Goal: Task Accomplishment & Management: Complete application form

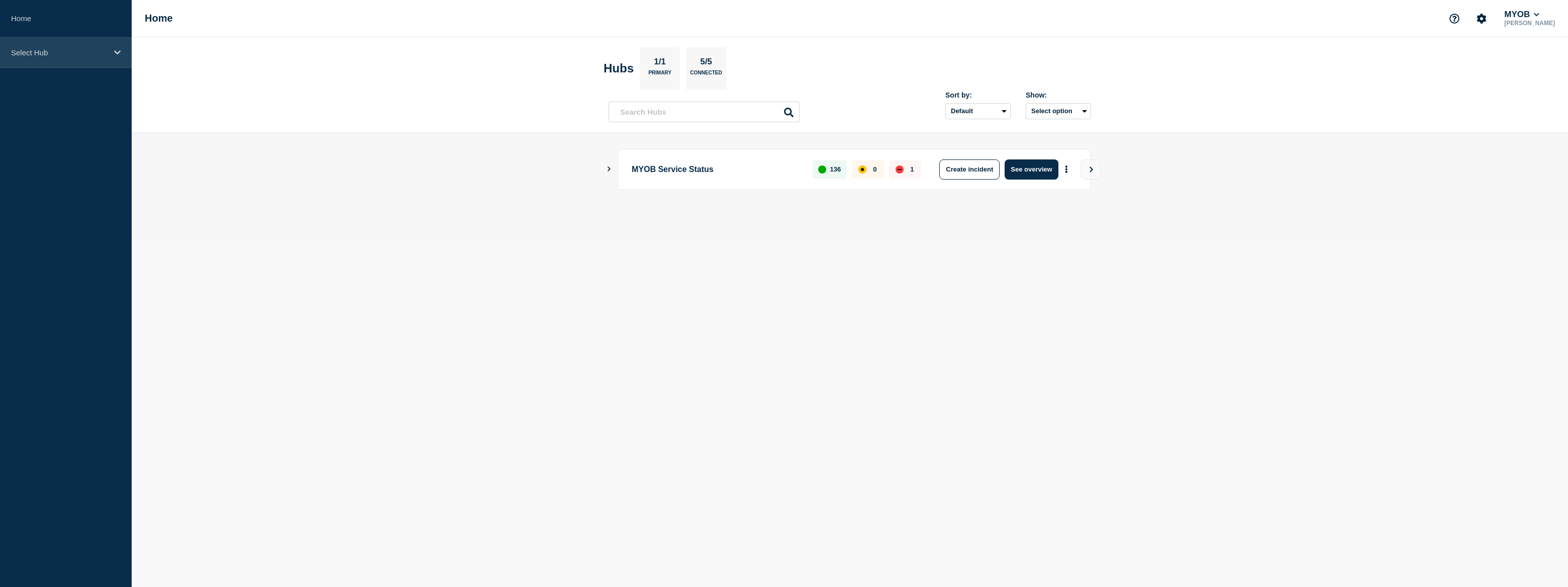
click at [78, 54] on p "Select Hub" at bounding box center [59, 52] width 97 height 8
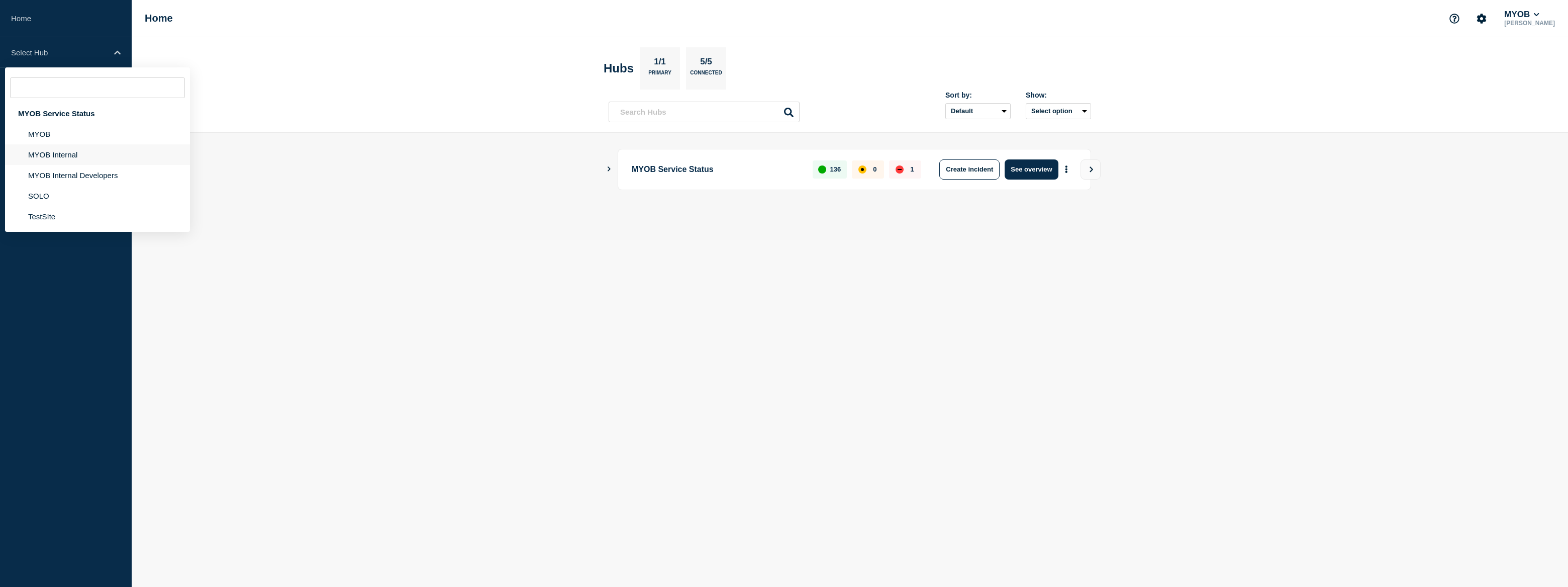
click at [54, 152] on li "MYOB Internal" at bounding box center [98, 154] width 185 height 21
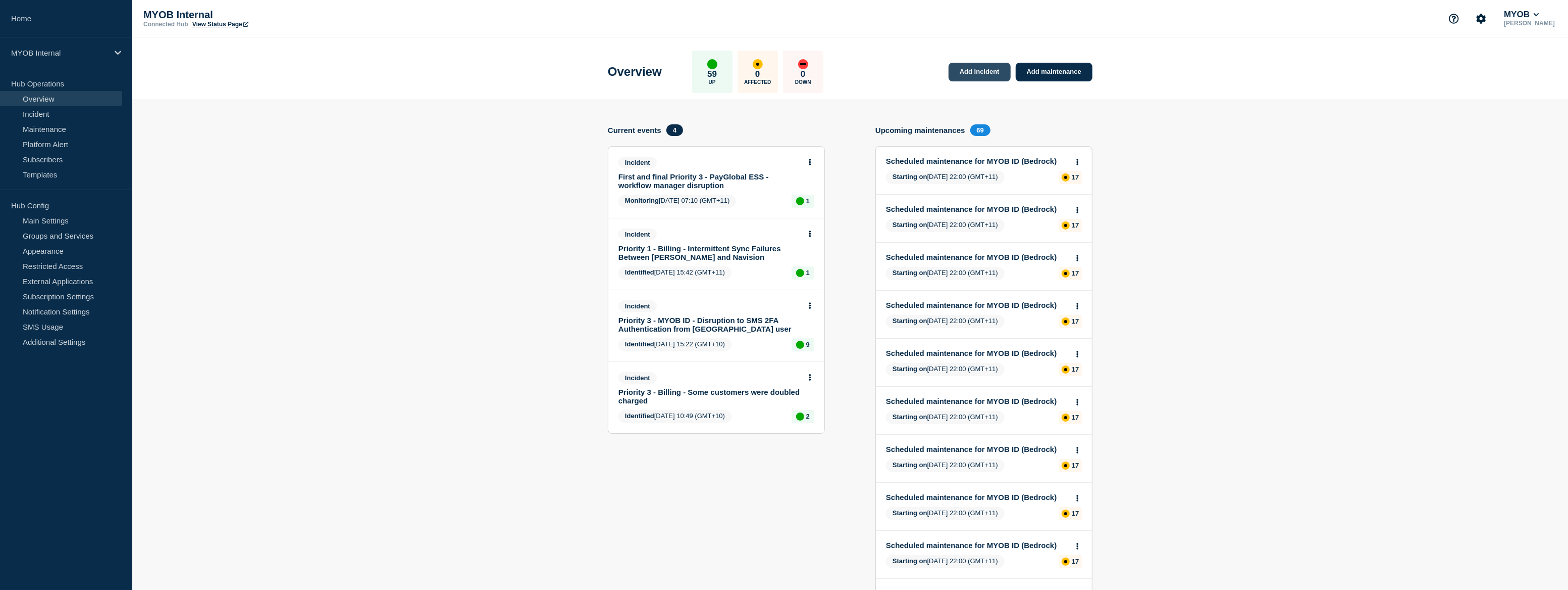
click at [995, 76] on link "Add incident" at bounding box center [980, 72] width 62 height 18
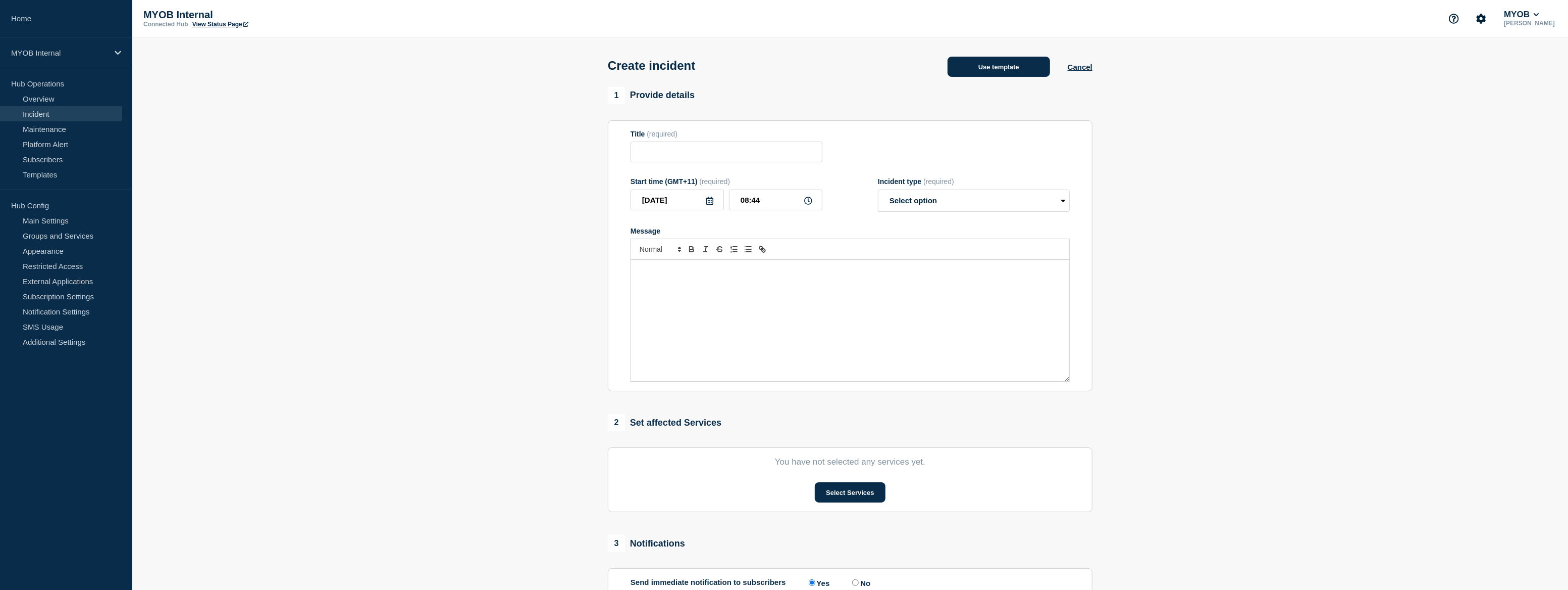
click at [1013, 72] on button "Use template" at bounding box center [999, 67] width 103 height 20
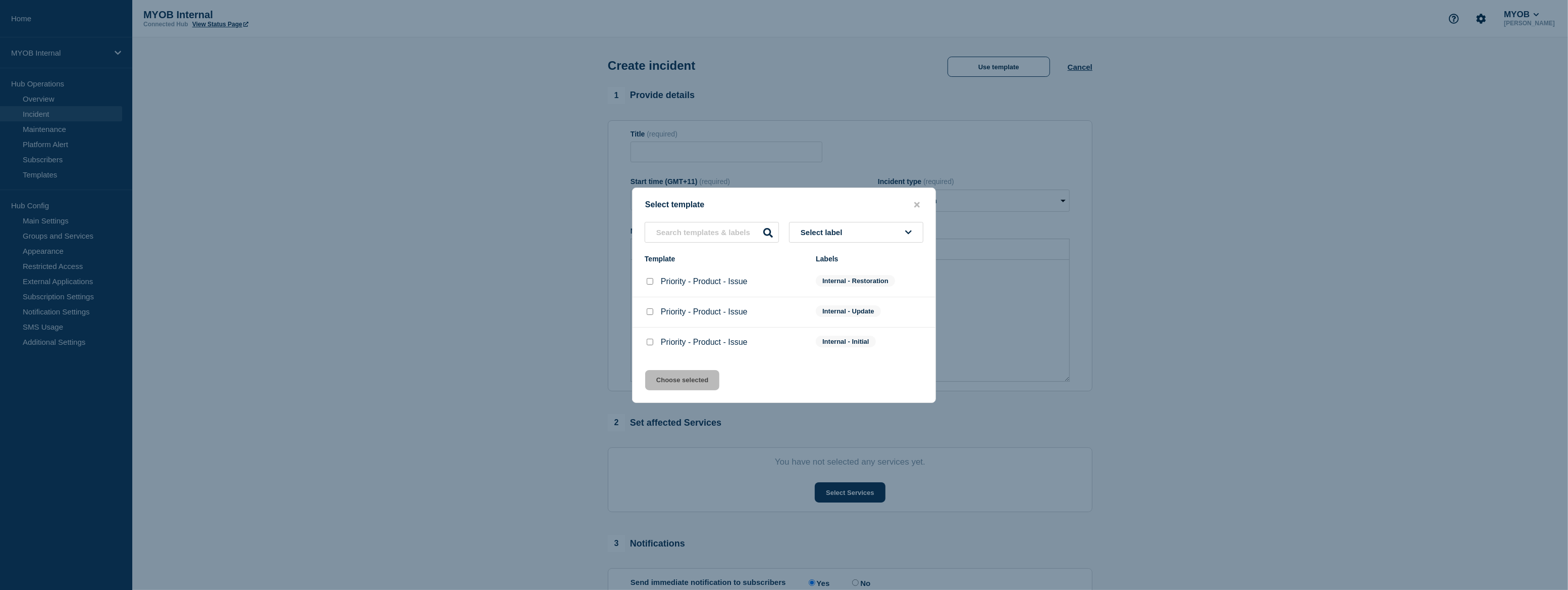
click at [650, 340] on input "Priority - Product - Issue checkbox" at bounding box center [649, 341] width 6 height 6
checkbox input "true"
click at [701, 381] on button "Choose selected" at bounding box center [682, 380] width 74 height 20
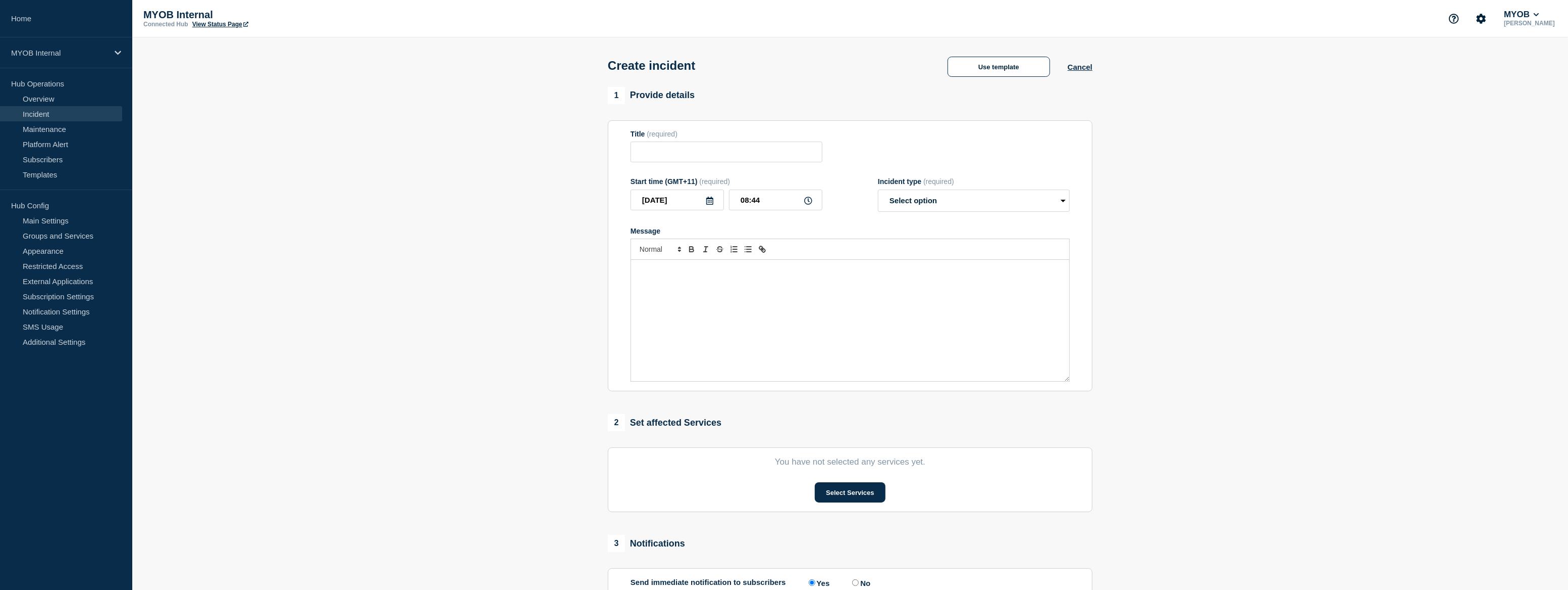
type input "Priority - Product - Issue"
select select "investigating"
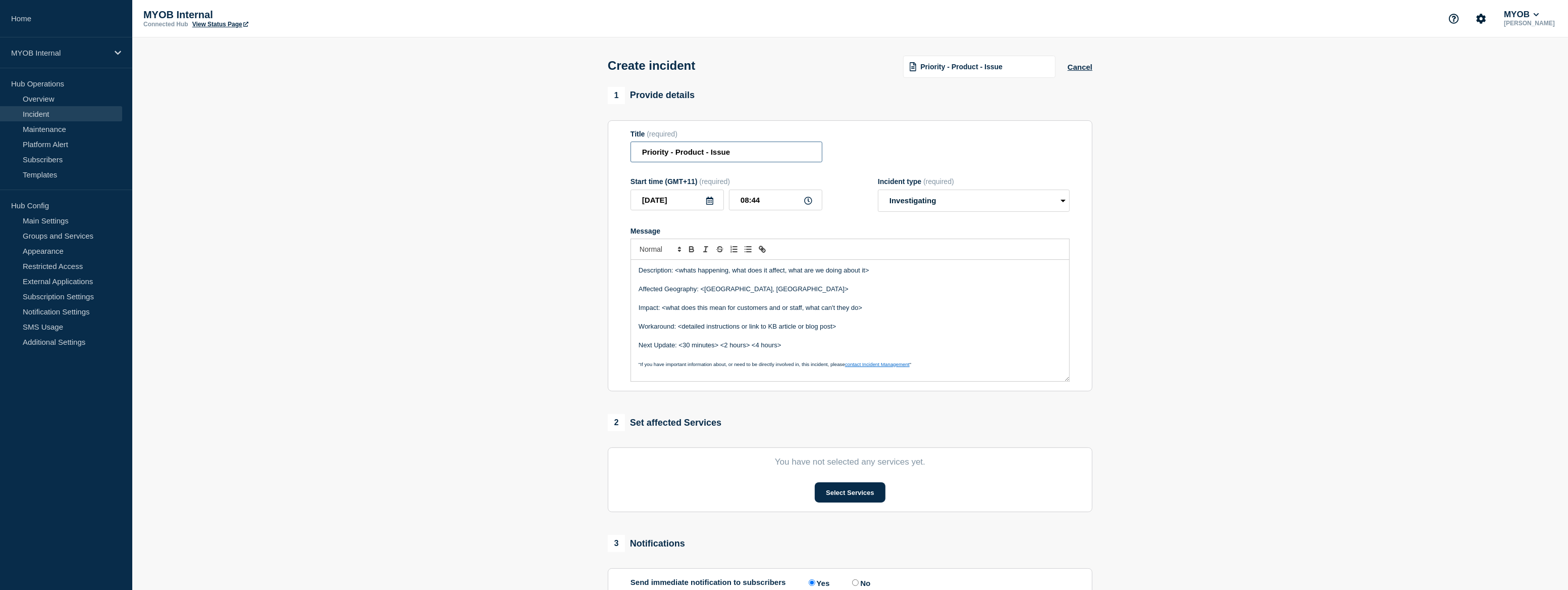
click at [668, 156] on input "Priority - Product - Issue" at bounding box center [726, 151] width 192 height 21
click at [697, 159] on input "Priority 3 - Product - Issue" at bounding box center [726, 151] width 192 height 21
click at [732, 158] on input "Priority 3 - MyAccount - Issue" at bounding box center [726, 151] width 192 height 21
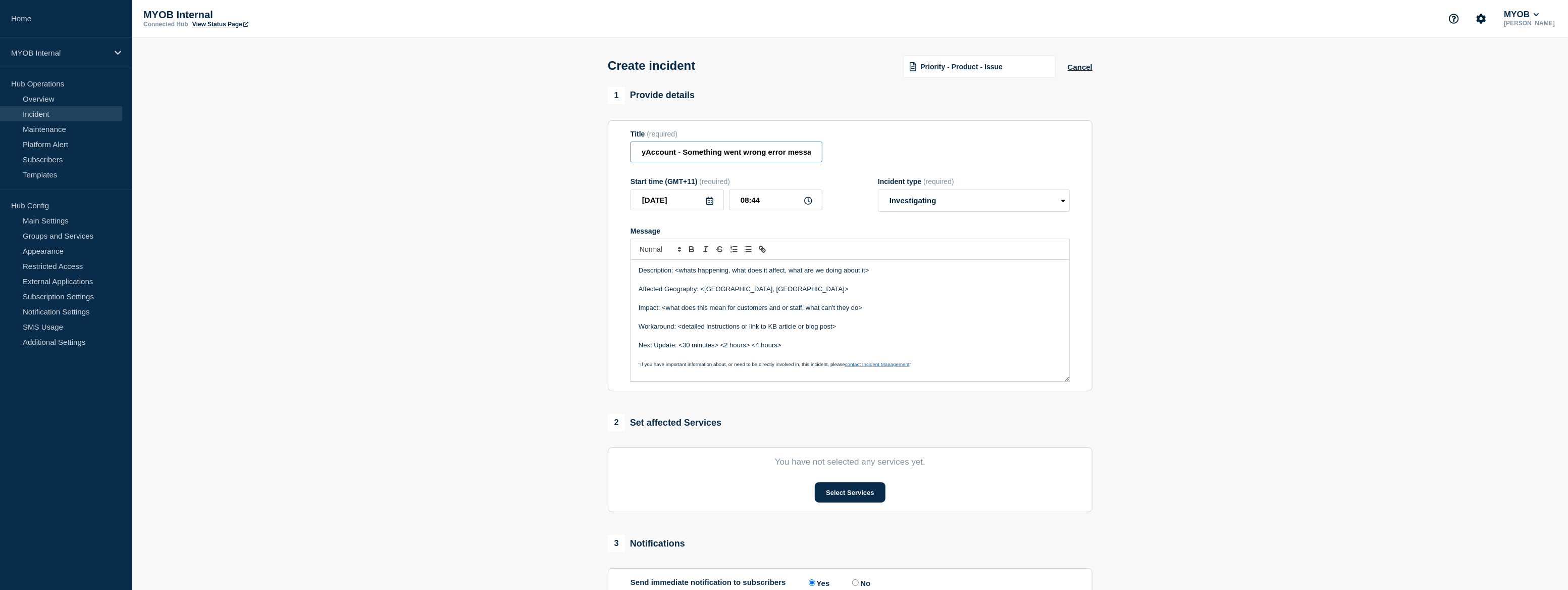
scroll to position [0, 56]
click at [742, 166] on form "Title (required) Priority 3 - MyAccount - Something went wrong error message St…" at bounding box center [850, 256] width 439 height 252
type input "Priority 3 - MyAccount - Something went wrong error message"
drag, startPoint x: 871, startPoint y: 275, endPoint x: 675, endPoint y: 273, distance: 196.0
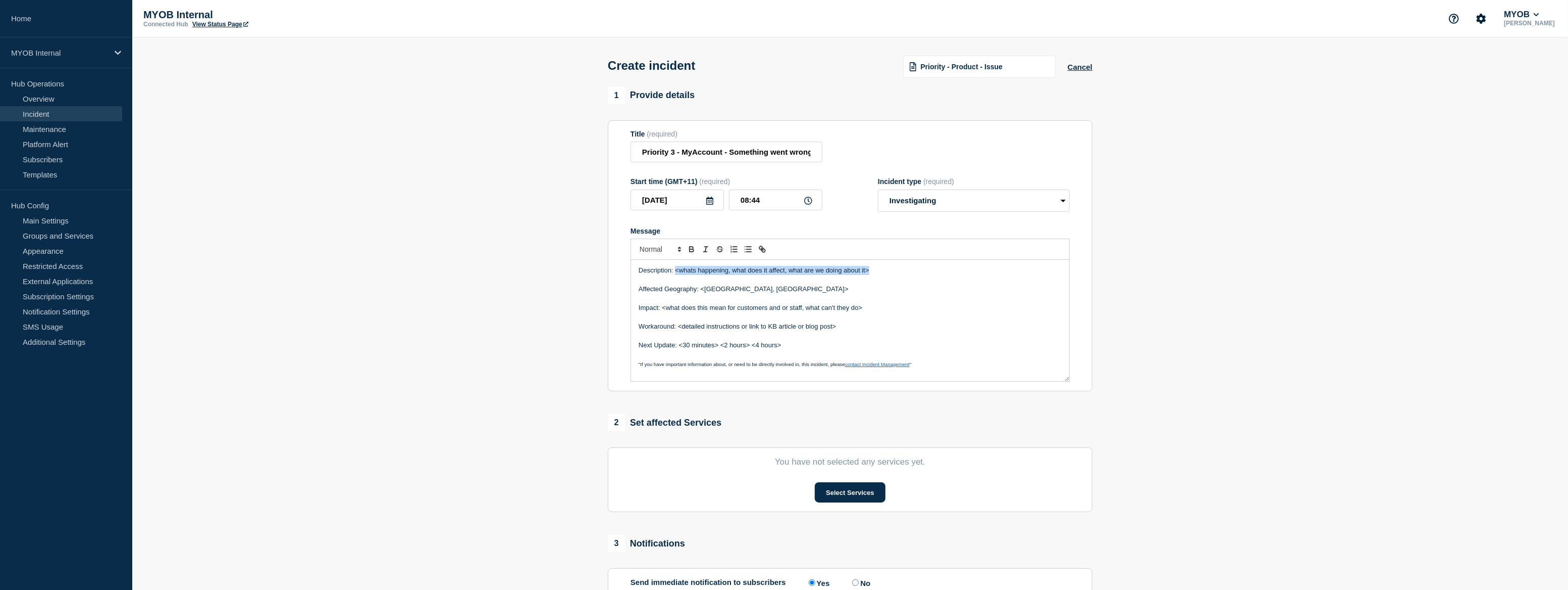
click at [675, 273] on p "Description: <whats happening, what does it affect, what are we doing about it>" at bounding box center [850, 271] width 423 height 9
click at [854, 273] on p "Description: Our team is currently investigating a disruption to MyAccount" at bounding box center [850, 271] width 423 height 9
click at [787, 283] on p "Description: Our team is currently investigating a disruption to MyAccount, whe…" at bounding box center [850, 275] width 423 height 18
click at [833, 284] on p "Description: Our team is currently investigating a disruption to MyAccount, whe…" at bounding box center [850, 275] width 423 height 18
click at [733, 302] on p "Affected Geography: <Australia, New Zealand>" at bounding box center [850, 298] width 423 height 9
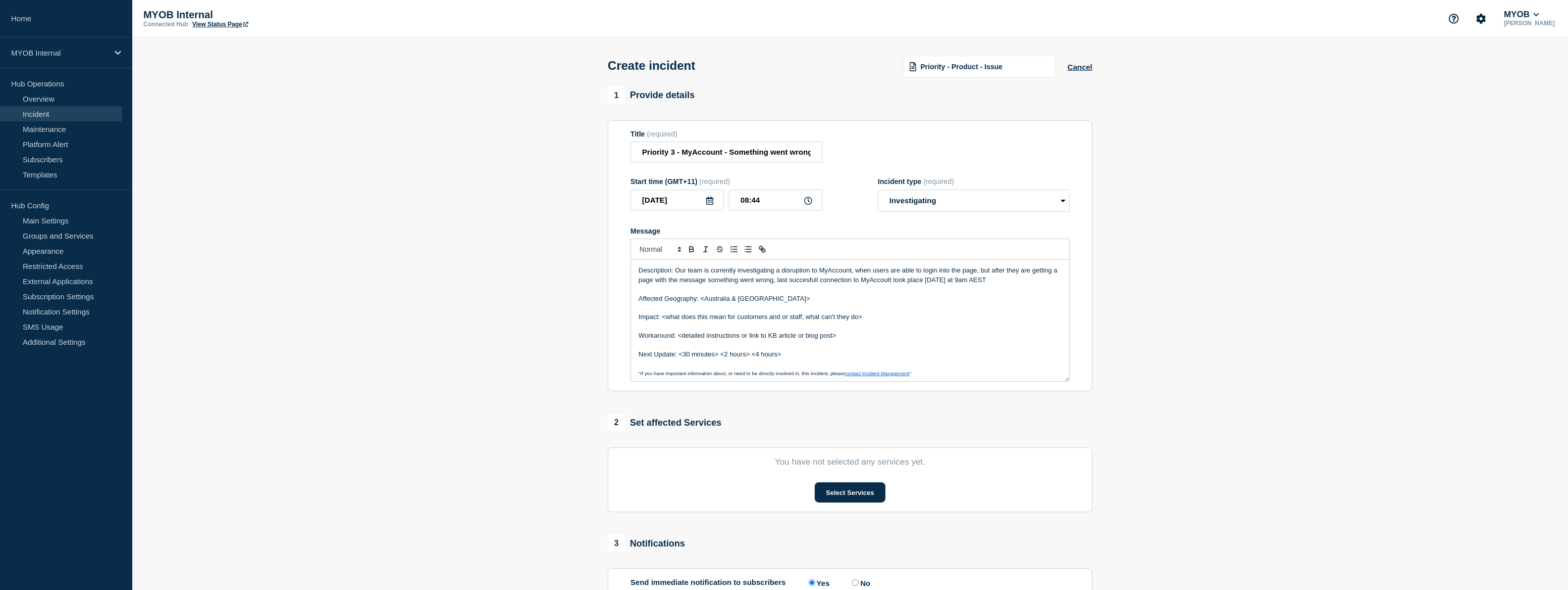
click at [779, 303] on p "Affected Geography: <Australia & New Zealand>" at bounding box center [850, 298] width 423 height 9
click at [705, 302] on p "Affected Geography: <Australia & New Zealand" at bounding box center [850, 298] width 423 height 9
drag, startPoint x: 871, startPoint y: 321, endPoint x: 661, endPoint y: 322, distance: 210.0
click at [661, 321] on p "Impact: <what does this mean for customers and or staff, what can't they do>" at bounding box center [850, 317] width 423 height 9
drag, startPoint x: 839, startPoint y: 339, endPoint x: 679, endPoint y: 342, distance: 160.0
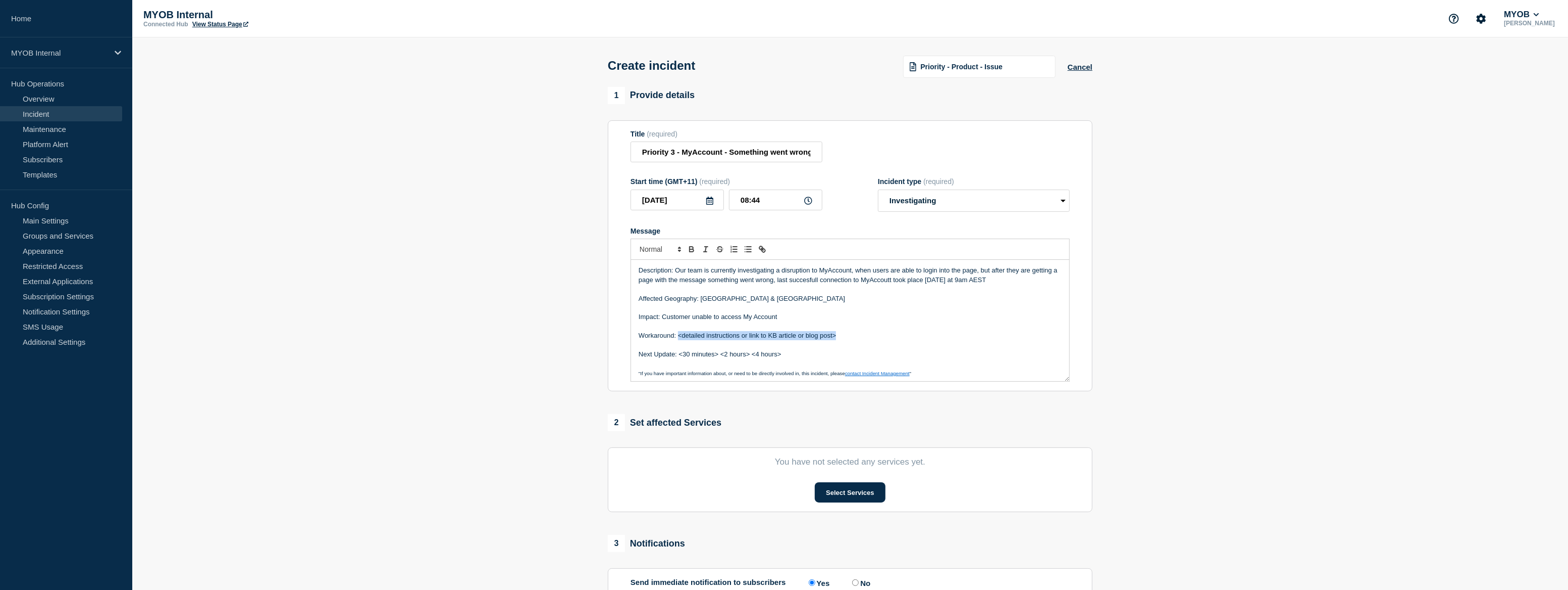
click at [679, 340] on p "Workaround: <detailed instructions or link to KB article or blog post>" at bounding box center [850, 336] width 423 height 9
drag, startPoint x: 756, startPoint y: 358, endPoint x: 680, endPoint y: 356, distance: 76.0
click at [680, 356] on p "Next Update: <30 minutes> <2 hours> <4 hours>" at bounding box center [850, 354] width 423 height 9
click at [740, 359] on p "Next Update: 4 hours>" at bounding box center [850, 354] width 423 height 9
click at [857, 498] on button "Select Services" at bounding box center [850, 492] width 71 height 20
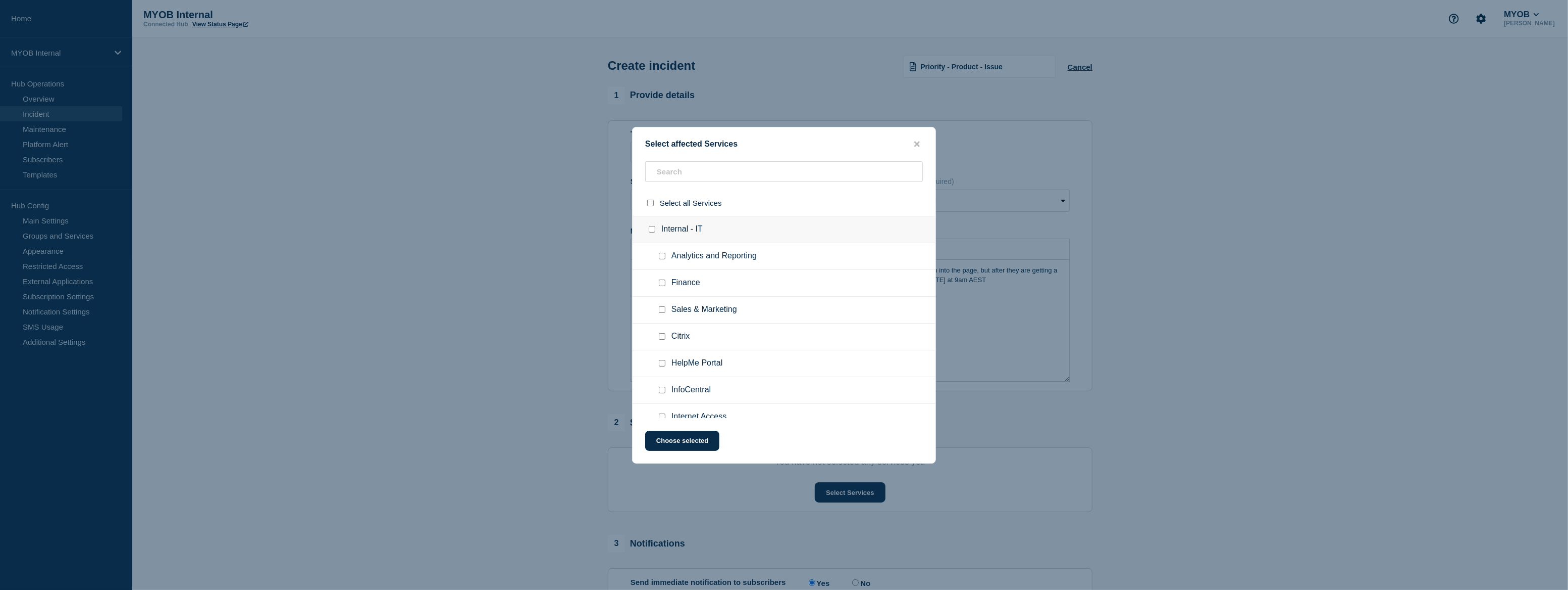
click at [681, 271] on ul "Finance" at bounding box center [784, 283] width 303 height 27
click at [679, 177] on input "text" at bounding box center [784, 172] width 278 height 21
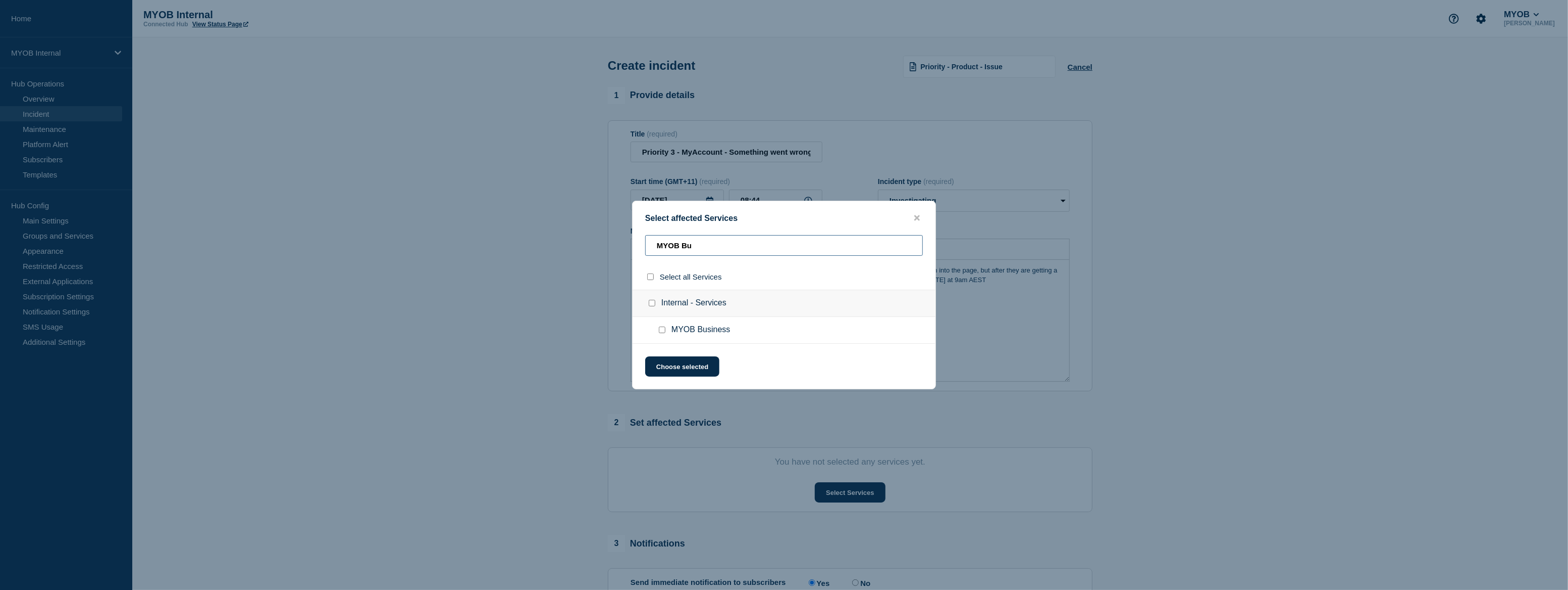
type input "MYOB Bu"
click at [662, 330] on input "MYOB Business checkbox" at bounding box center [662, 329] width 6 height 6
checkbox input "true"
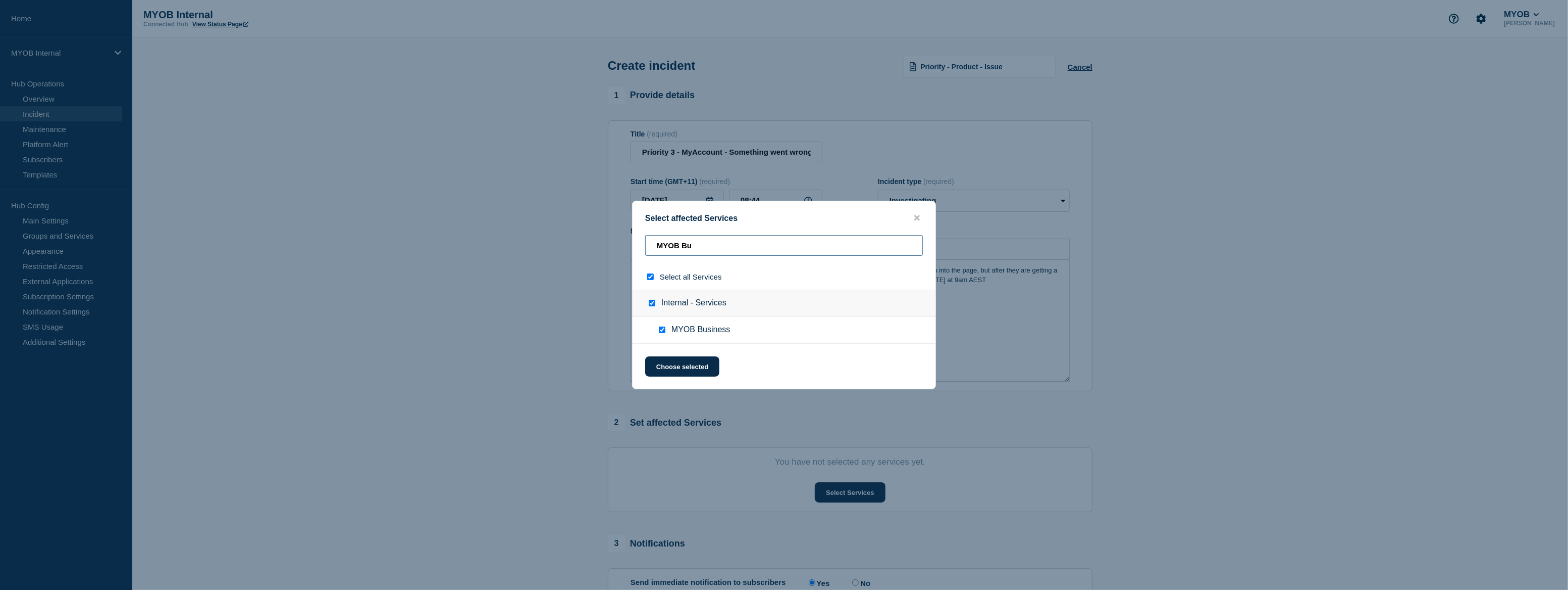
click at [701, 247] on input "MYOB Bu" at bounding box center [784, 245] width 278 height 21
click at [697, 250] on input "MYOB Bu" at bounding box center [784, 245] width 278 height 21
click at [696, 250] on input "MYOB Bu" at bounding box center [784, 245] width 278 height 21
click at [692, 243] on input "MYOB Bu" at bounding box center [784, 245] width 278 height 21
click at [691, 243] on input "MYOB Bu" at bounding box center [784, 245] width 278 height 21
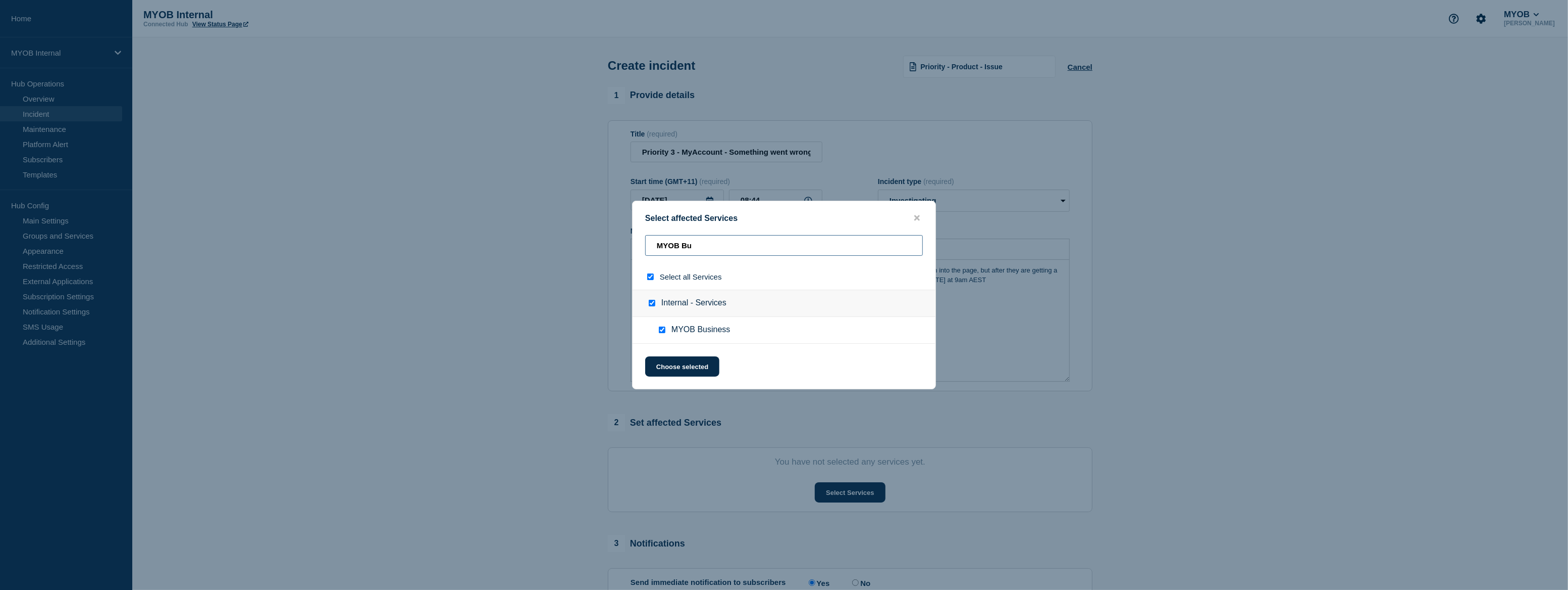
click at [690, 242] on input "MYOB Bu" at bounding box center [784, 245] width 278 height 21
click at [690, 242] on input "MYOB Bu" at bounding box center [784, 245] width 278 height 21
checkbox input "false"
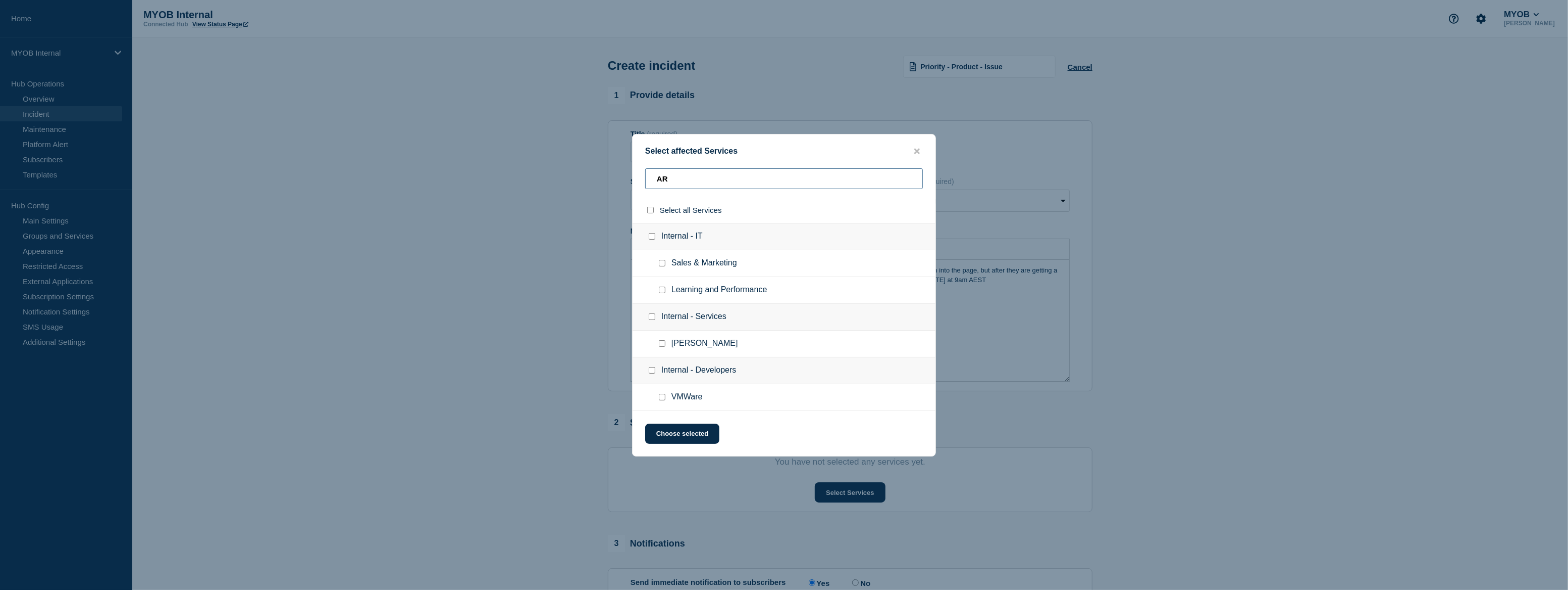
type input "ARL"
checkbox input "true"
type input "AR"
checkbox input "false"
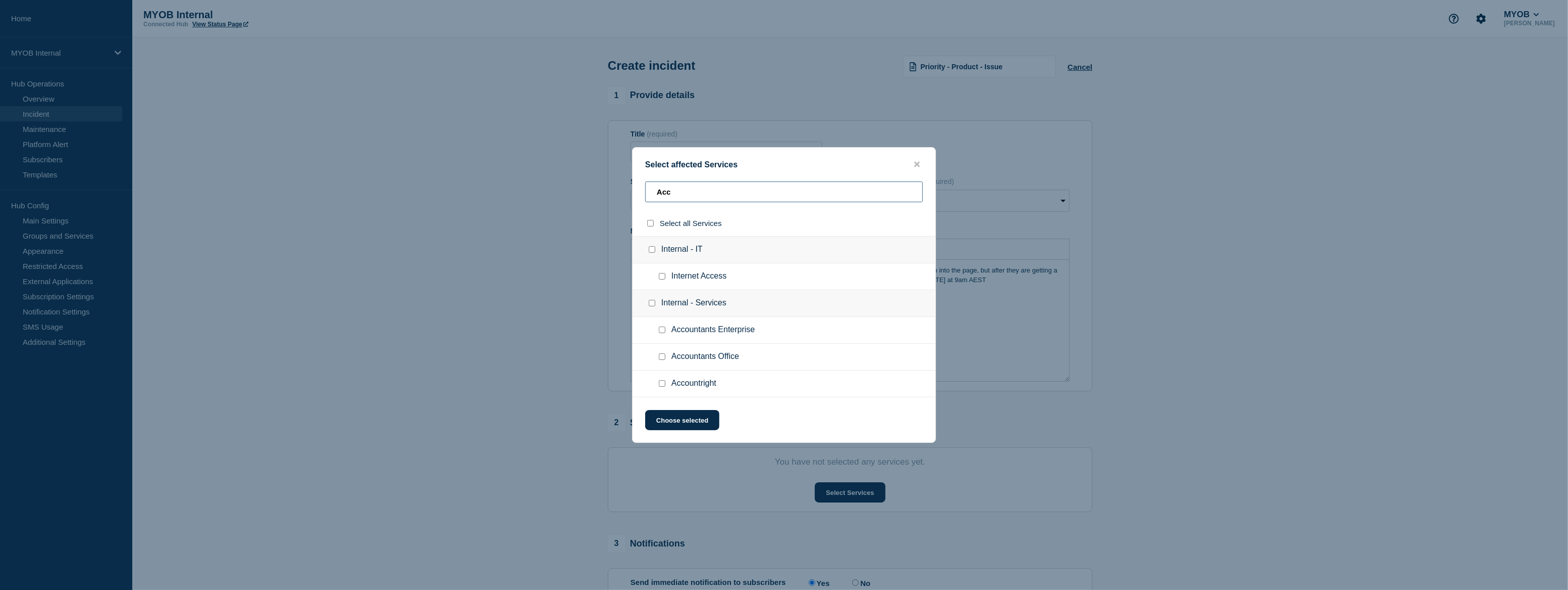
type input "Acc"
click at [661, 385] on input "Accountright checkbox" at bounding box center [662, 383] width 6 height 6
checkbox input "true"
click at [699, 423] on button "Choose selected" at bounding box center [682, 420] width 74 height 20
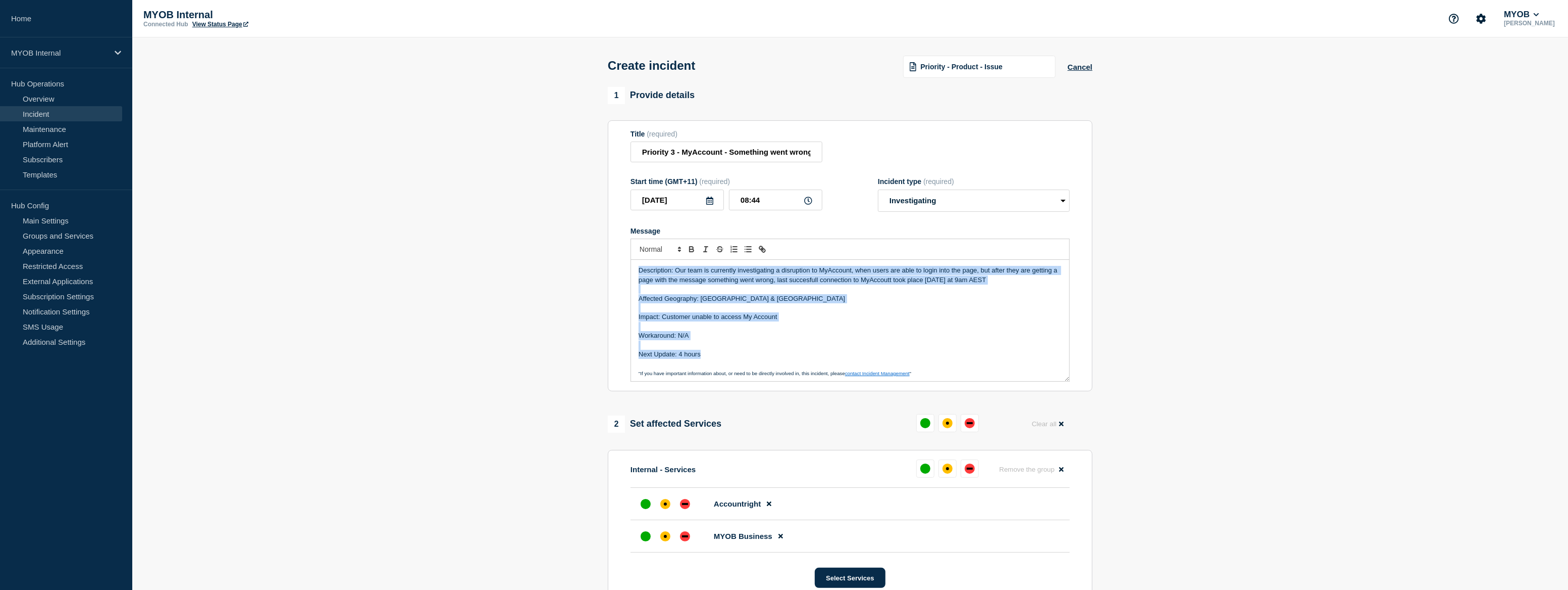
drag, startPoint x: 709, startPoint y: 359, endPoint x: 606, endPoint y: 273, distance: 134.2
click at [606, 273] on div "1 Provide details Title (required) Priority 3 - MyAccount - Something went wron…" at bounding box center [850, 419] width 496 height 664
copy div "Description: Our team is currently investigating a disruption to MyAccount, whe…"
click at [947, 470] on div "affected" at bounding box center [947, 468] width 3 height 3
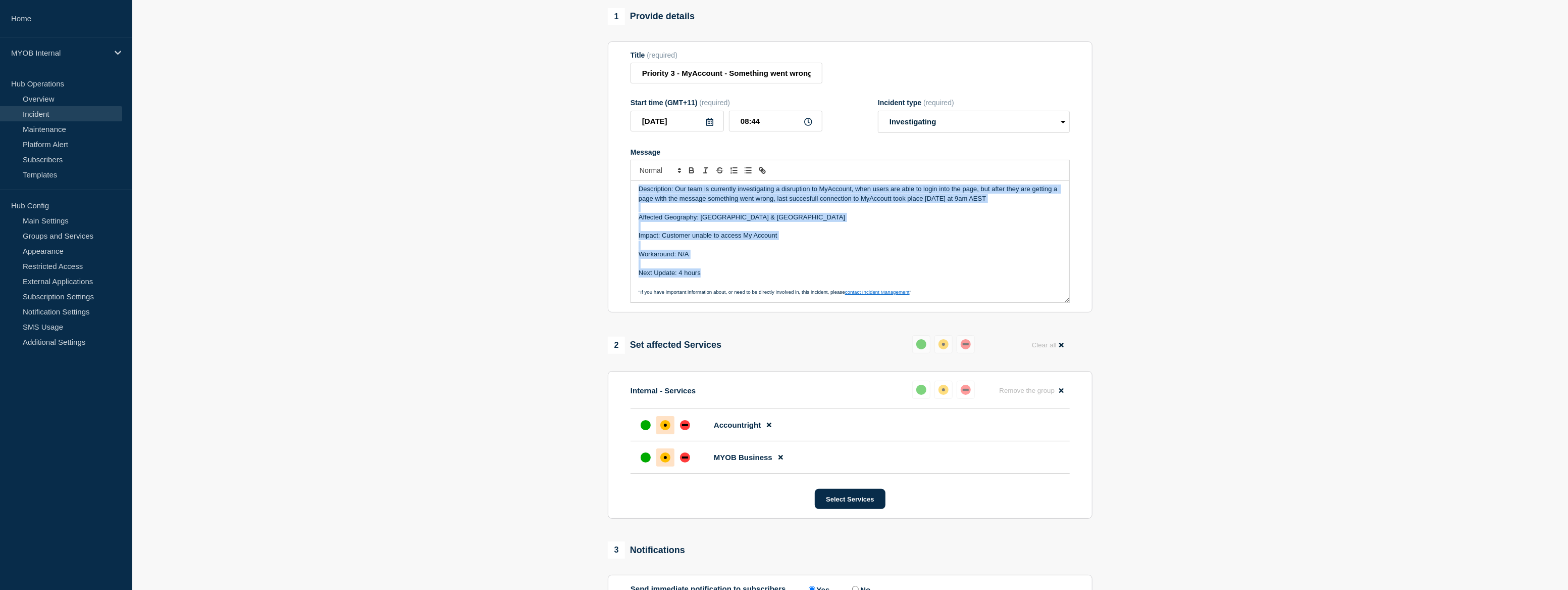
scroll to position [138, 0]
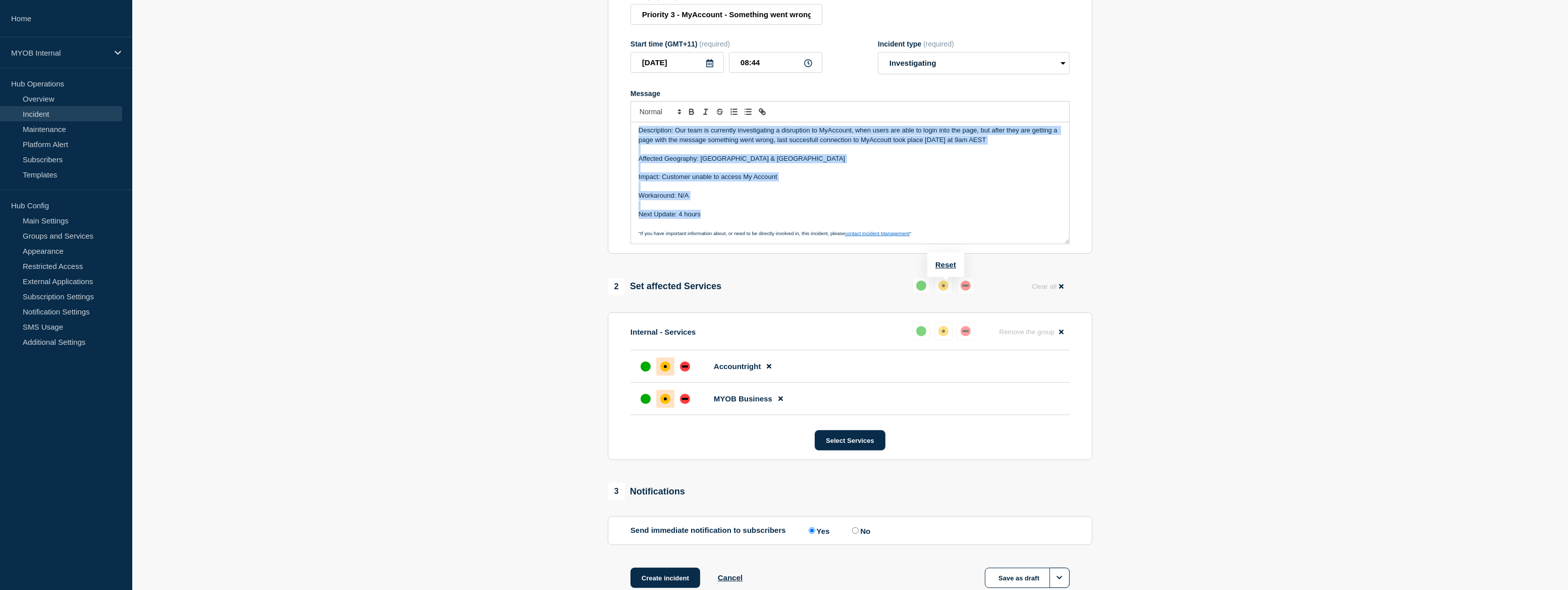
click at [917, 281] on button at bounding box center [922, 285] width 18 height 18
click at [936, 287] on button at bounding box center [944, 285] width 18 height 18
click at [914, 285] on button at bounding box center [922, 285] width 18 height 18
click at [944, 290] on div "affected" at bounding box center [944, 285] width 10 height 10
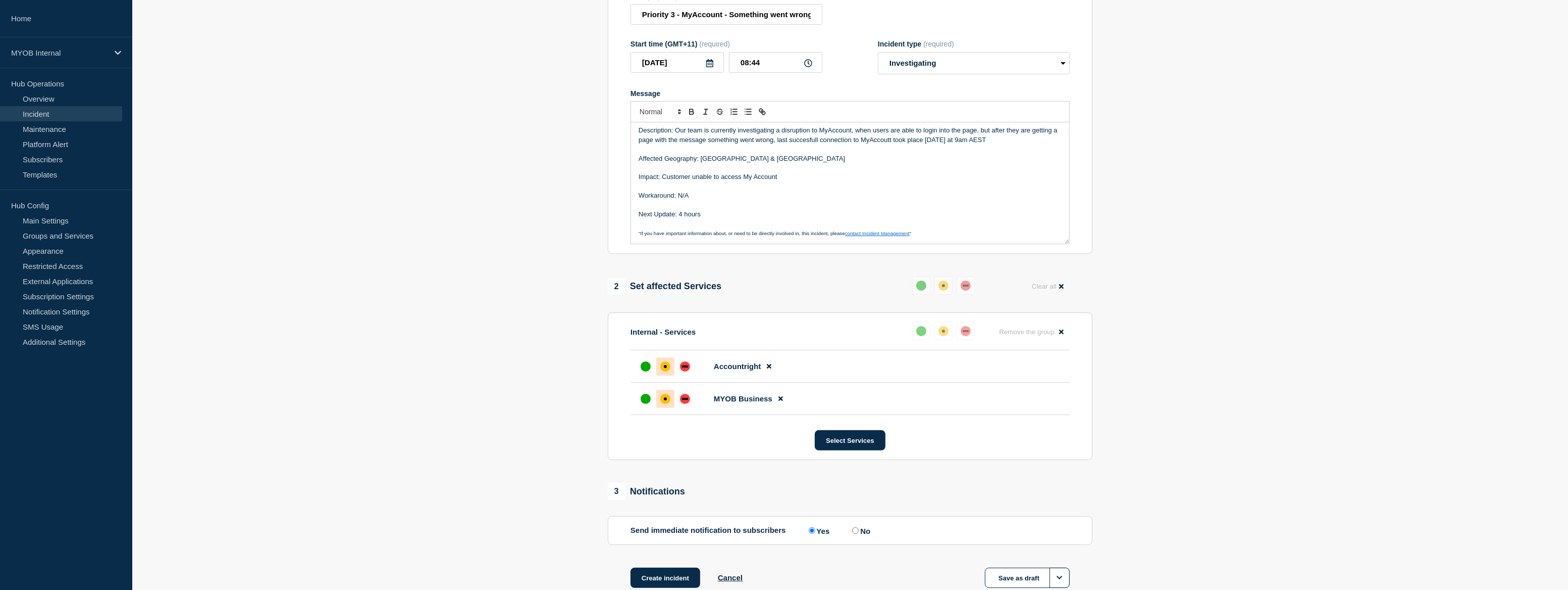
click at [951, 269] on div "1 Provide details Title (required) Priority 3 - MyAccount - Something went wron…" at bounding box center [850, 282] width 496 height 664
click at [949, 265] on button "Reset" at bounding box center [945, 264] width 21 height 8
click at [867, 439] on button "Select Services" at bounding box center [850, 440] width 71 height 20
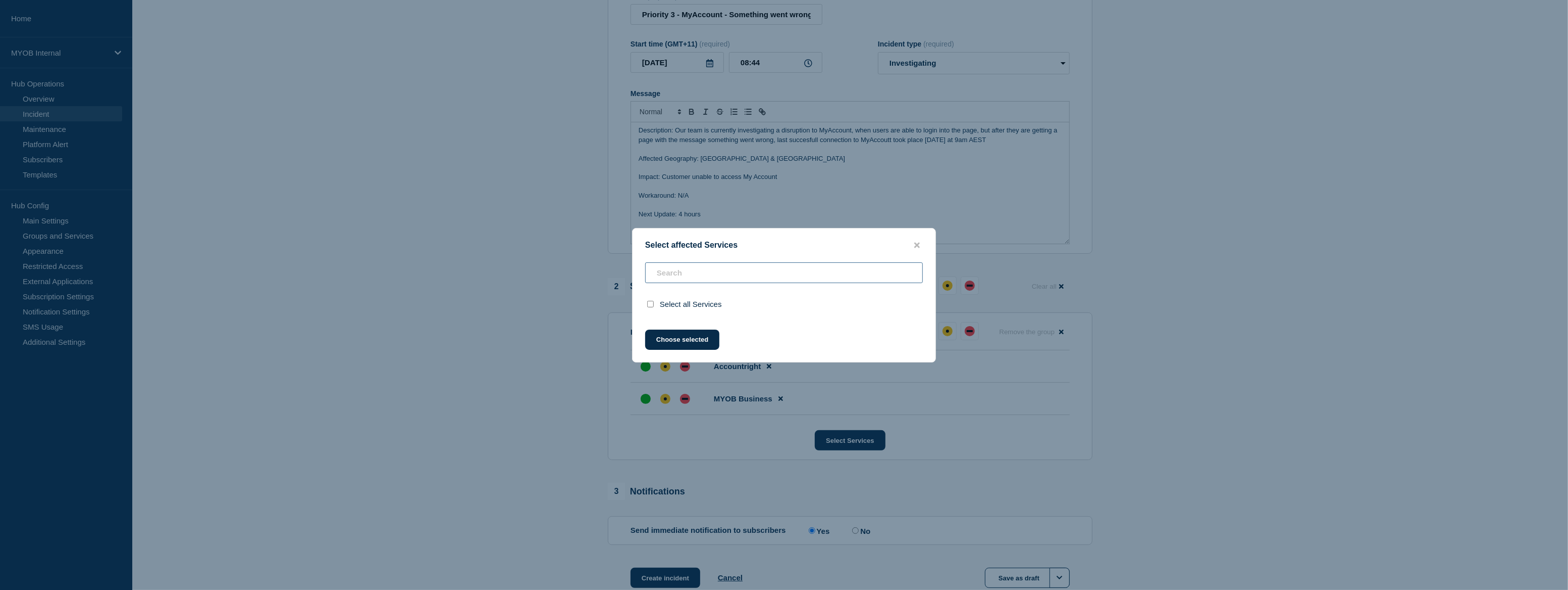
click at [719, 275] on div "Select all Services" at bounding box center [784, 289] width 303 height 54
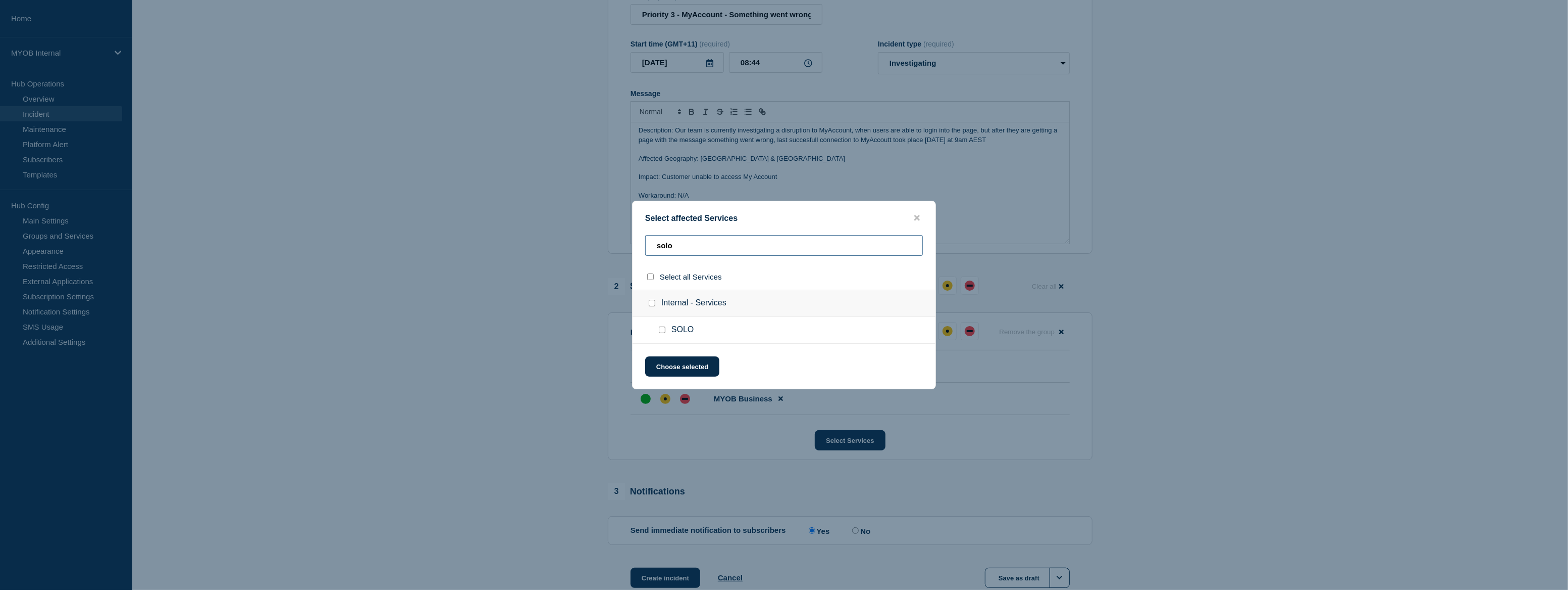
type input "solo"
click at [661, 327] on div at bounding box center [664, 329] width 15 height 10
click at [665, 330] on input "SOLO checkbox" at bounding box center [662, 329] width 6 height 6
checkbox input "true"
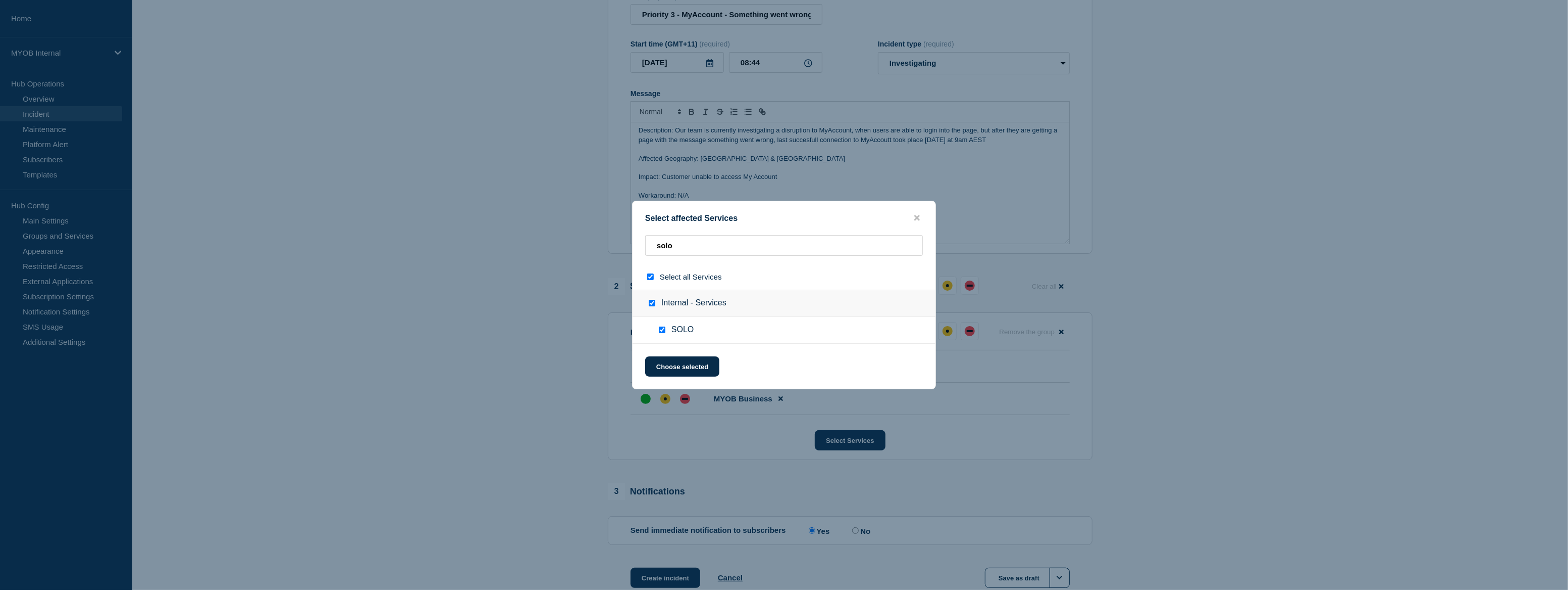
checkbox input "true"
click at [676, 367] on button "Choose selected" at bounding box center [682, 366] width 74 height 20
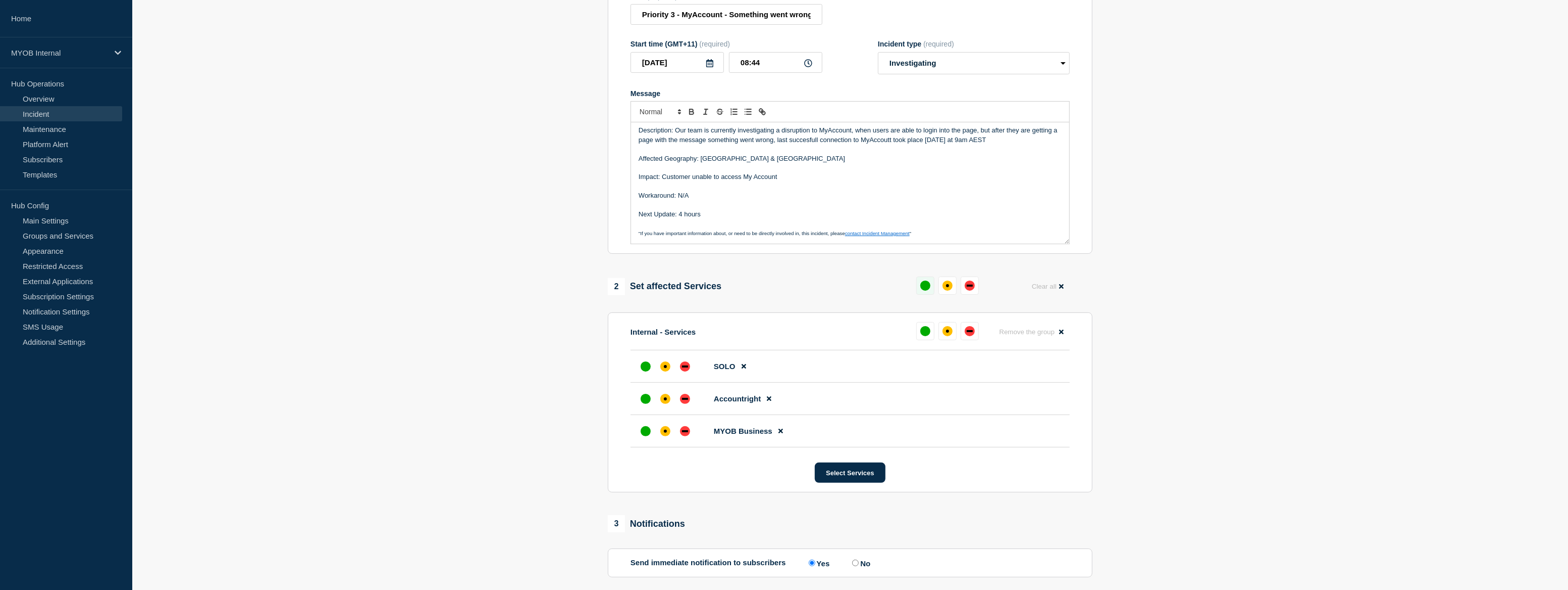
click at [921, 287] on div "up" at bounding box center [925, 285] width 10 height 10
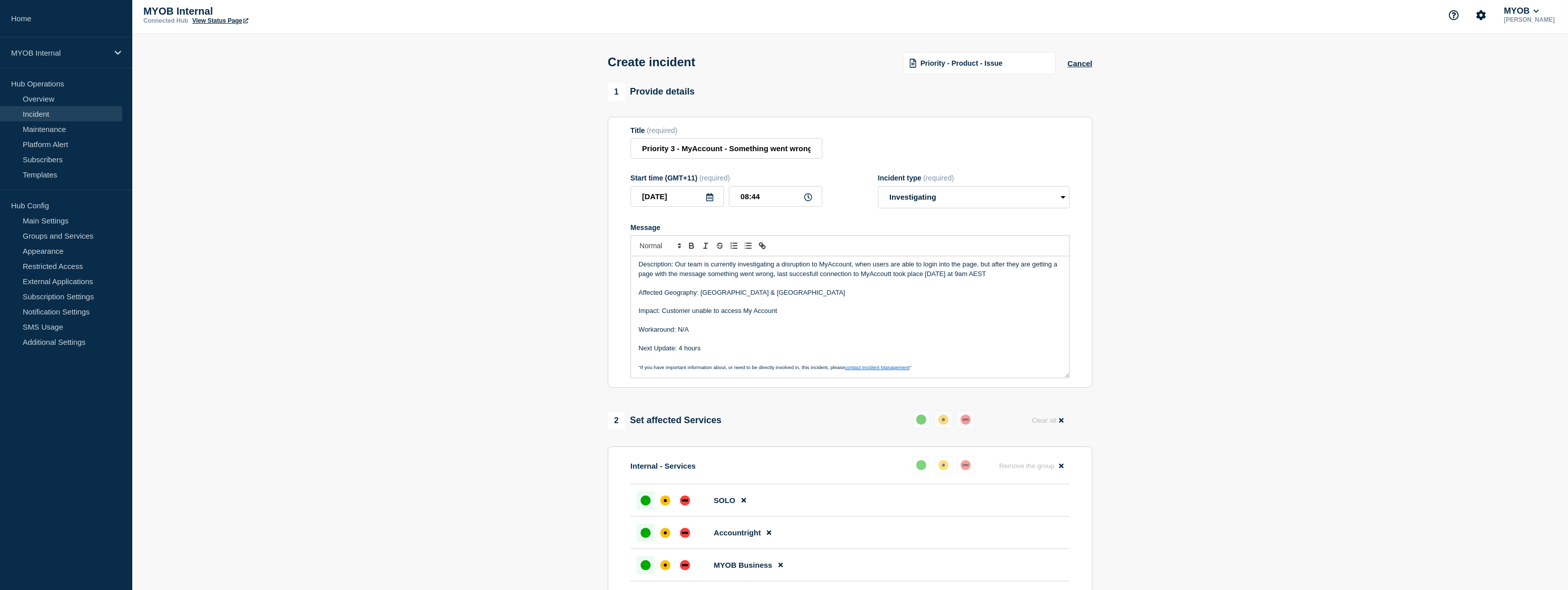
scroll to position [0, 0]
click at [506, 492] on section "1 Provide details Title (required) Priority 3 - MyAccount - Something went wron…" at bounding box center [850, 435] width 1436 height 696
click at [699, 352] on p "Next Update: 4 hours" at bounding box center [850, 351] width 423 height 9
click at [712, 353] on p "Next Update: 4 hours" at bounding box center [850, 351] width 423 height 9
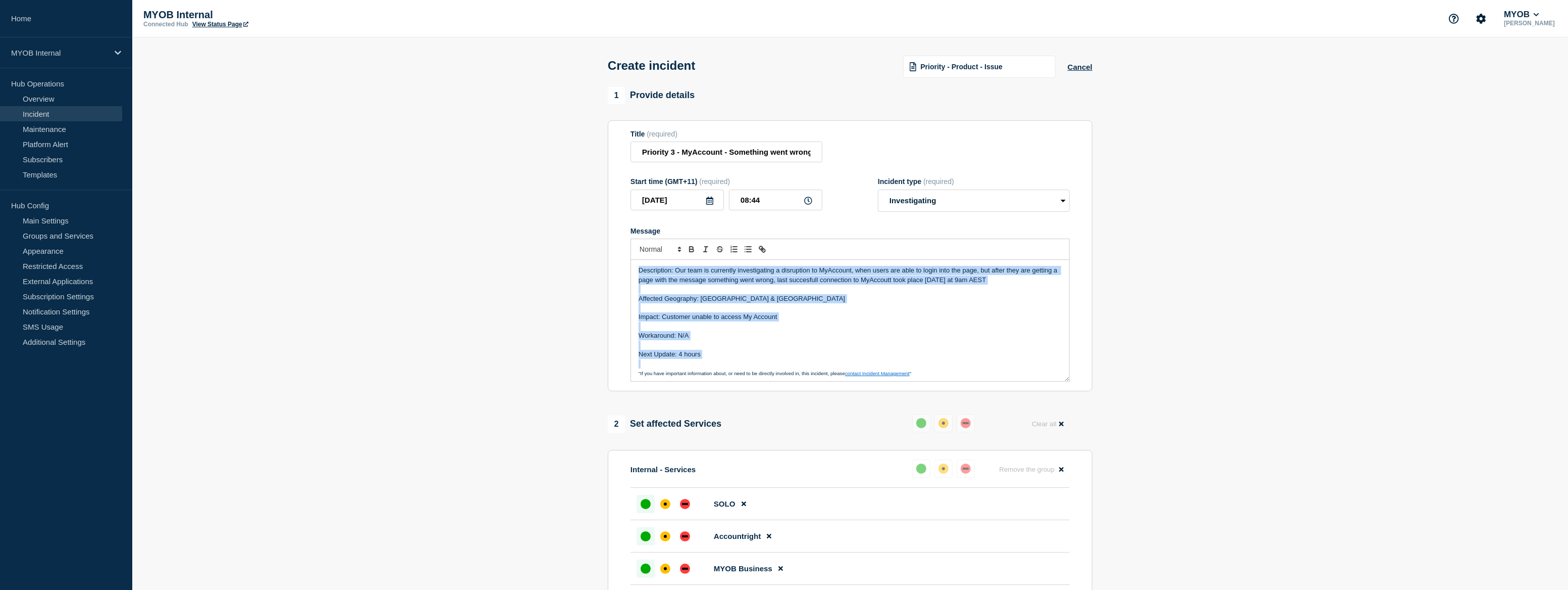
drag, startPoint x: 712, startPoint y: 353, endPoint x: 626, endPoint y: 262, distance: 125.2
click at [627, 262] on section "Title (required) Priority 3 - MyAccount - Something went wrong error message St…" at bounding box center [850, 256] width 485 height 272
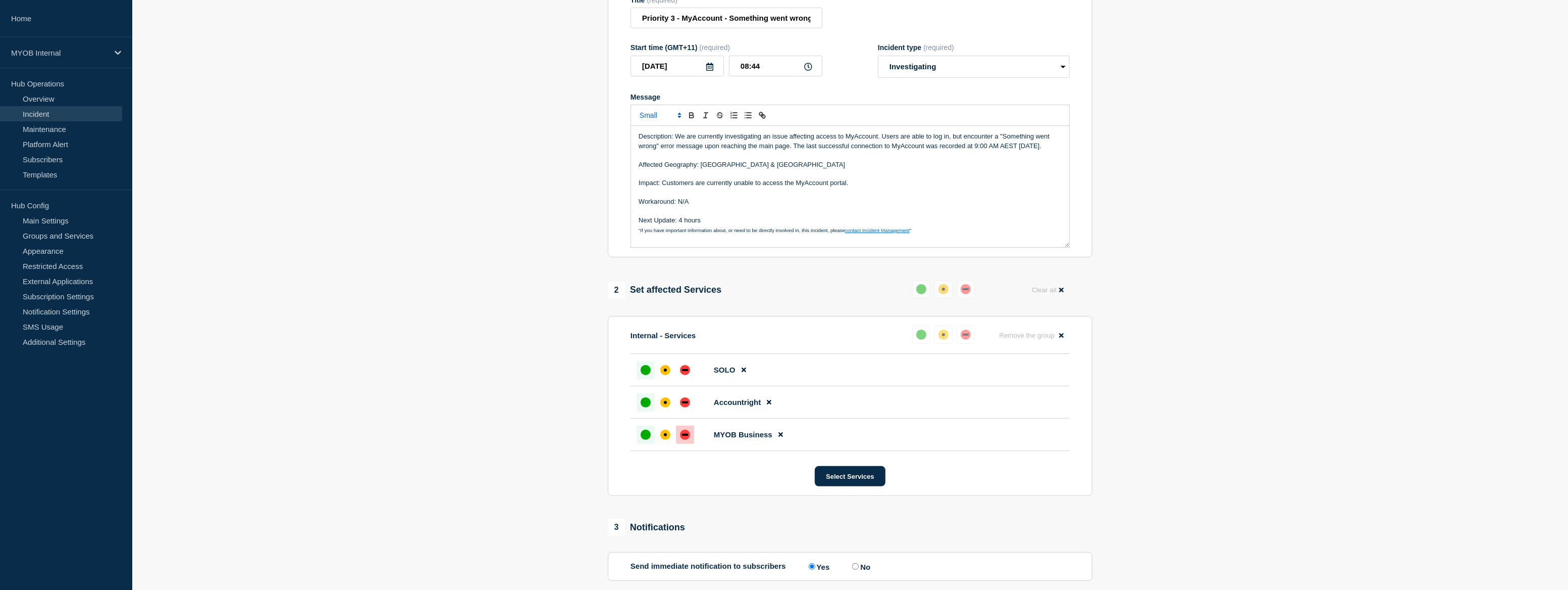
scroll to position [184, 0]
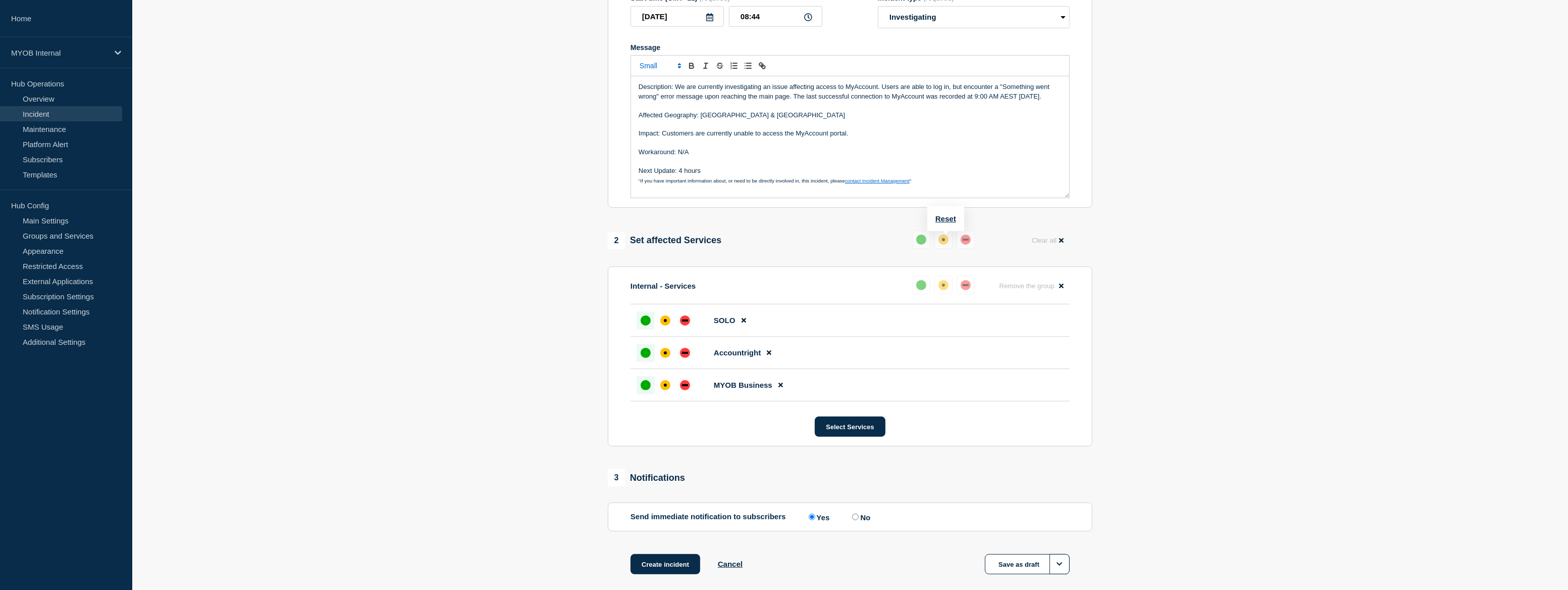
click at [939, 246] on button at bounding box center [944, 239] width 18 height 18
click at [946, 216] on button "Reset" at bounding box center [945, 217] width 21 height 8
click at [945, 239] on div "affected" at bounding box center [947, 239] width 10 height 10
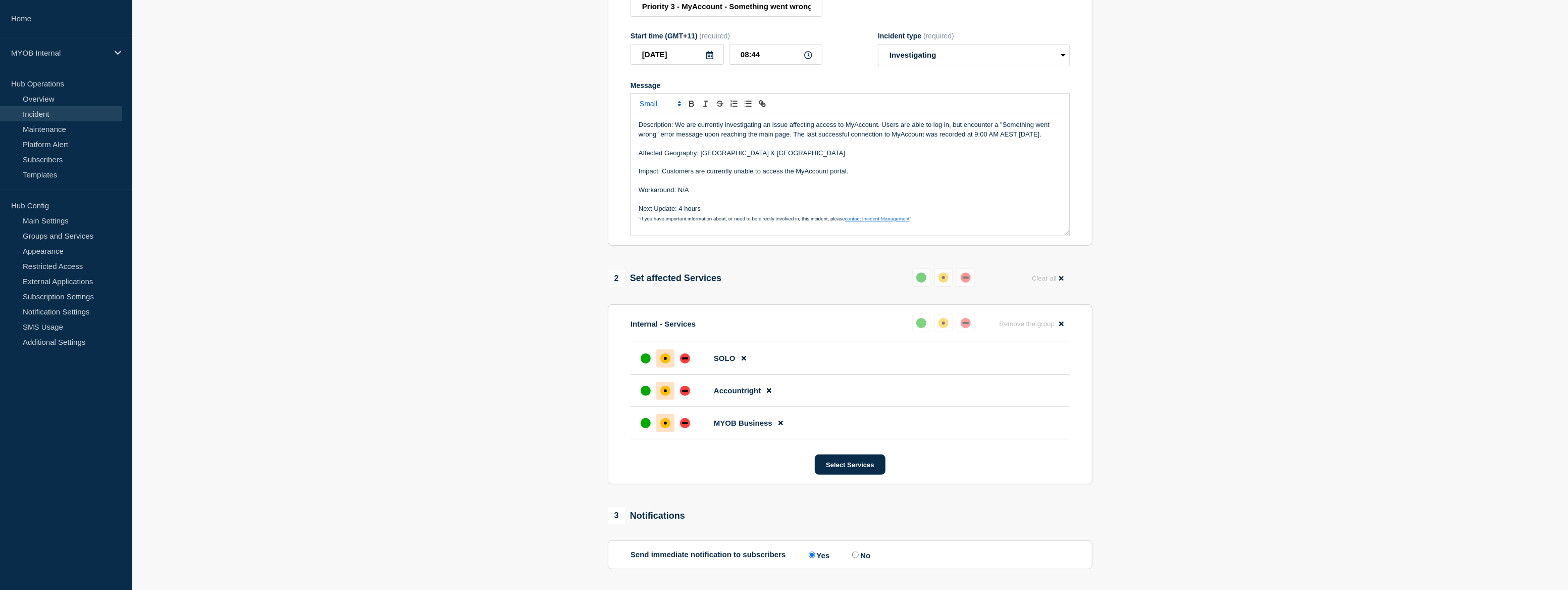
scroll to position [97, 0]
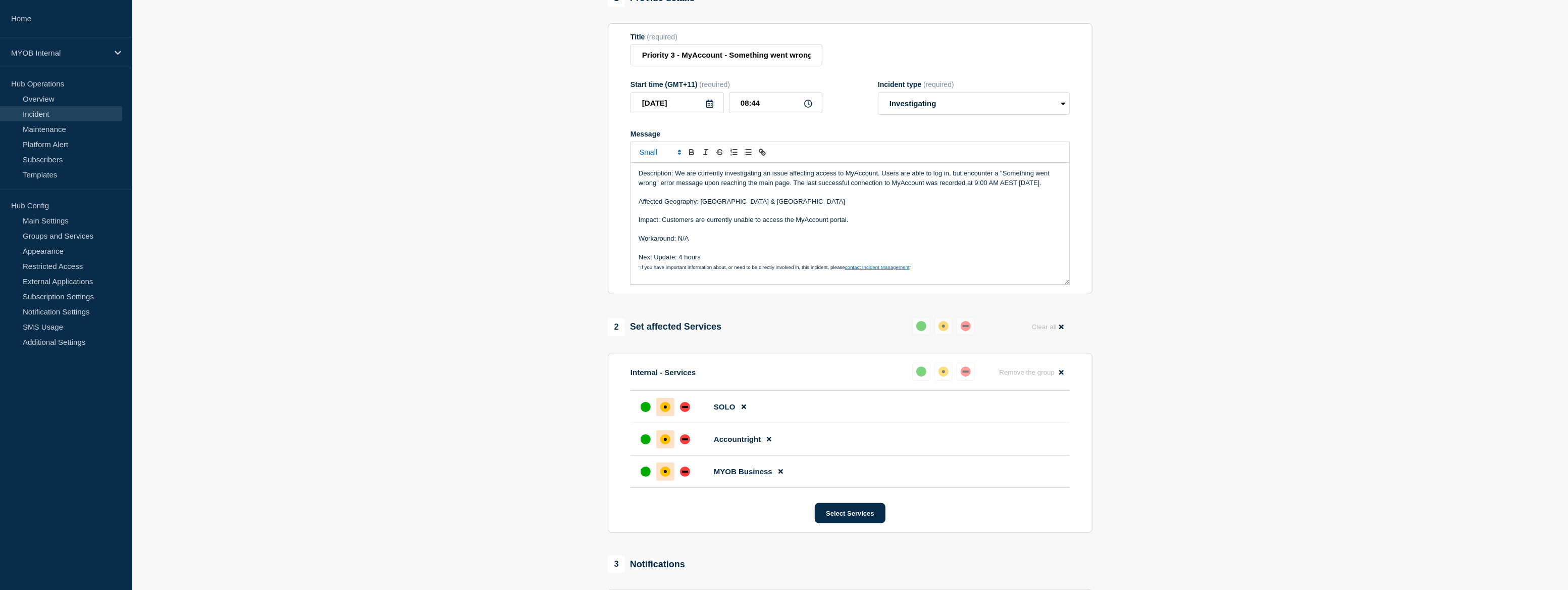
click at [712, 257] on p "Next Update: 4 hours" at bounding box center [850, 257] width 423 height 9
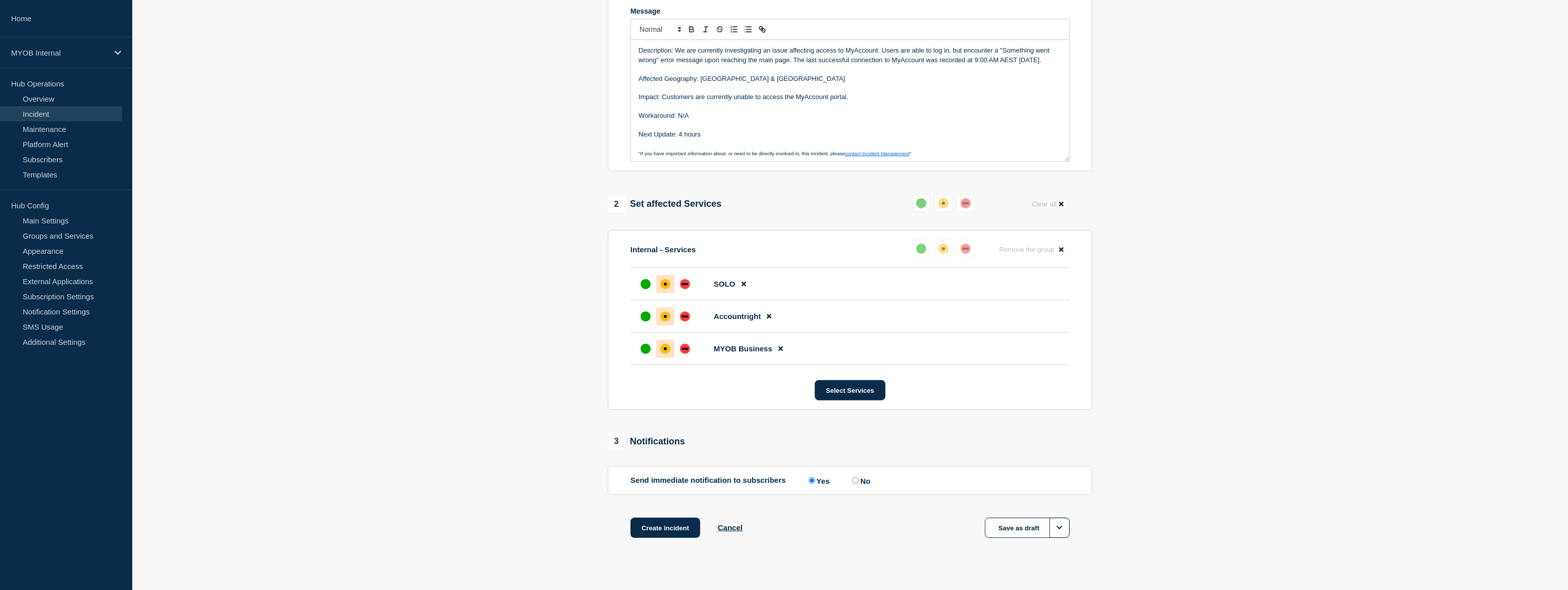
scroll to position [235, 0]
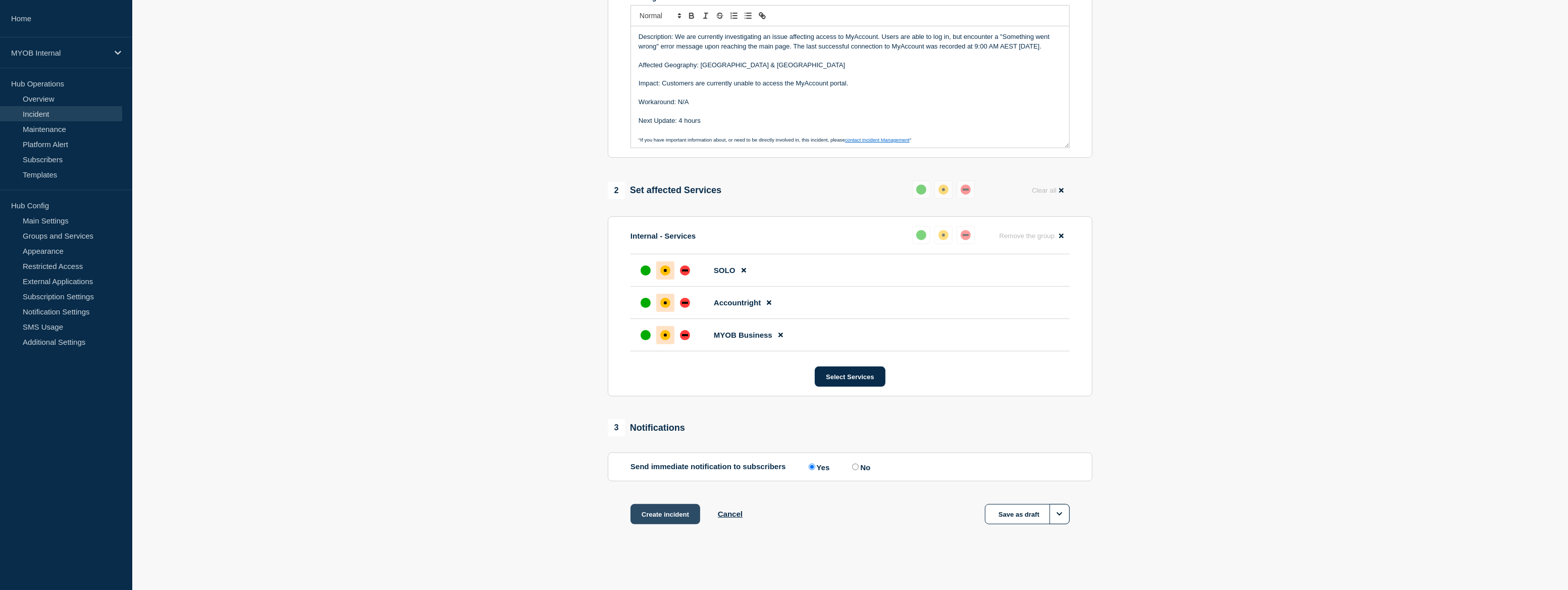
click at [683, 510] on button "Create incident" at bounding box center [666, 514] width 70 height 20
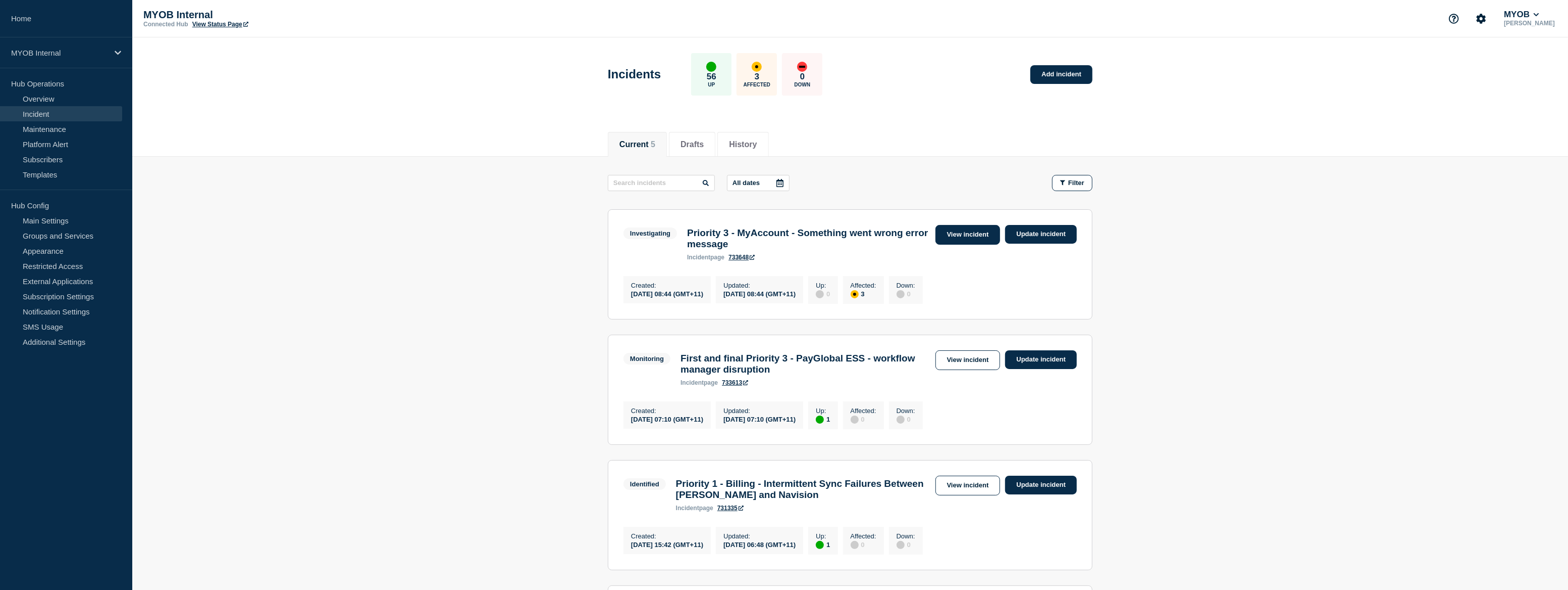
click at [981, 238] on link "View incident" at bounding box center [967, 234] width 65 height 19
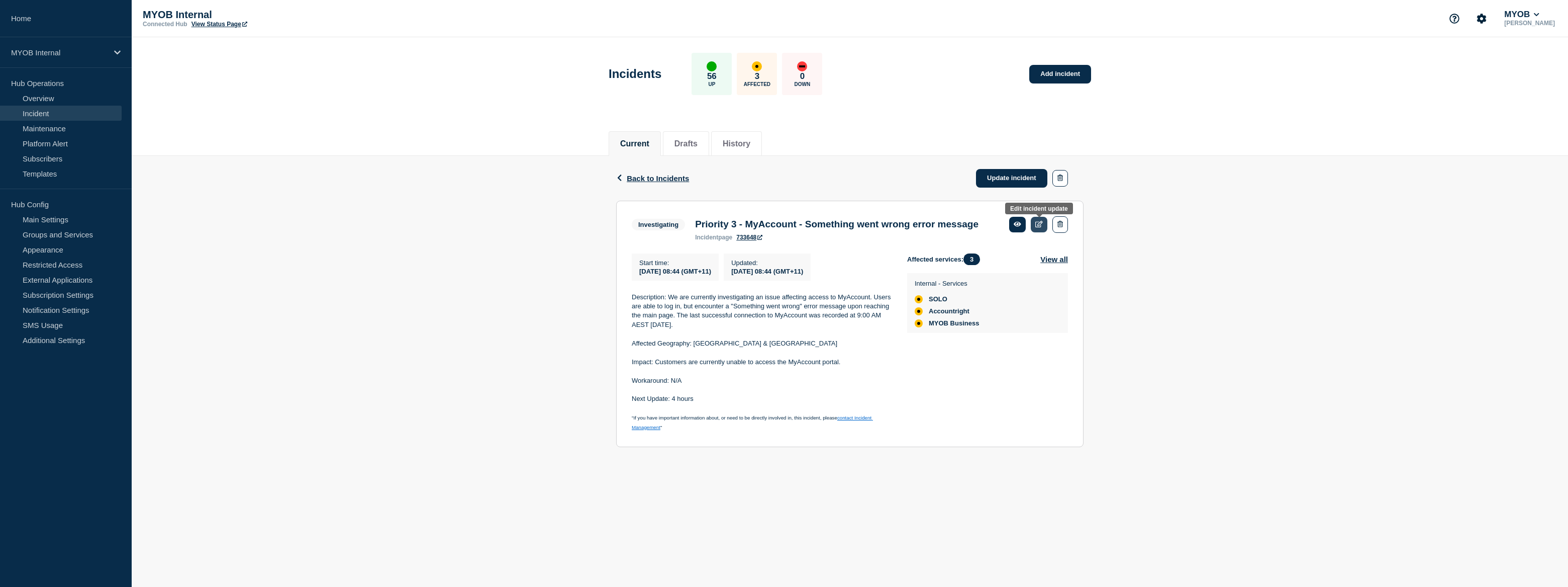
click at [1037, 229] on link at bounding box center [1039, 224] width 16 height 16
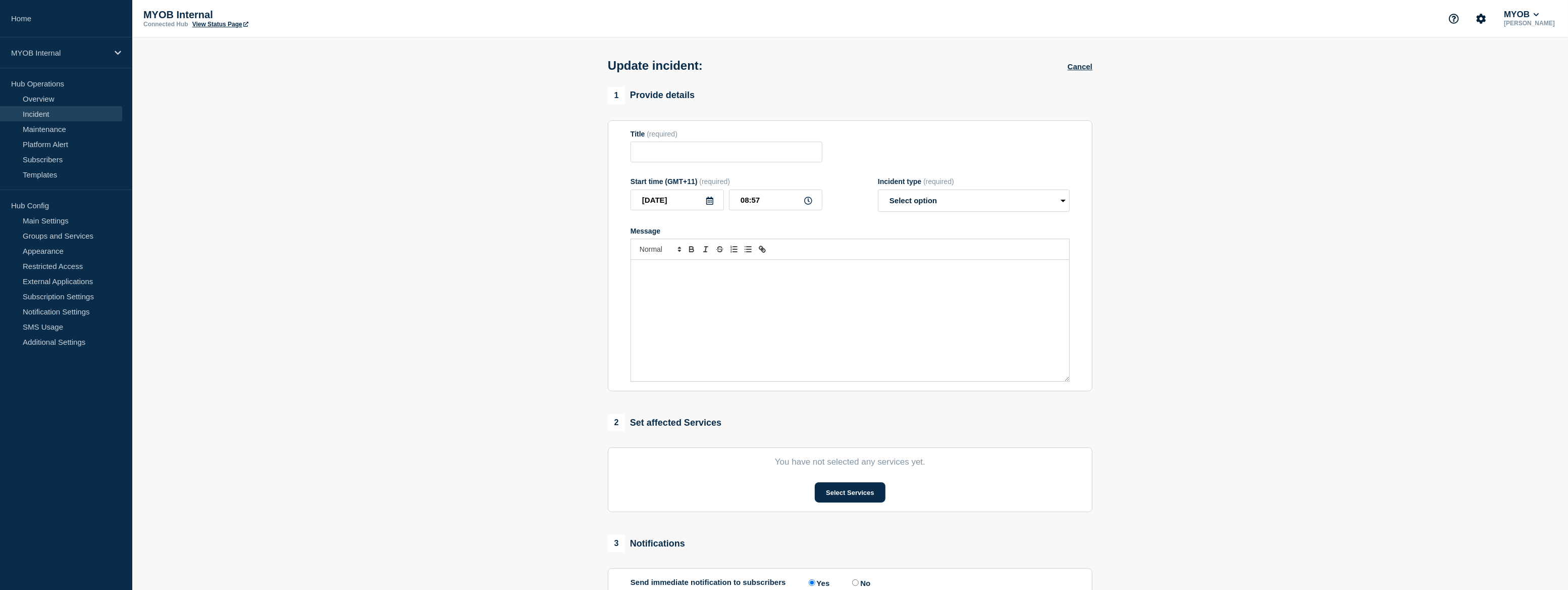
type input "Priority 3 - MyAccount - Something went wrong error message"
type input "08:44"
select select "investigating"
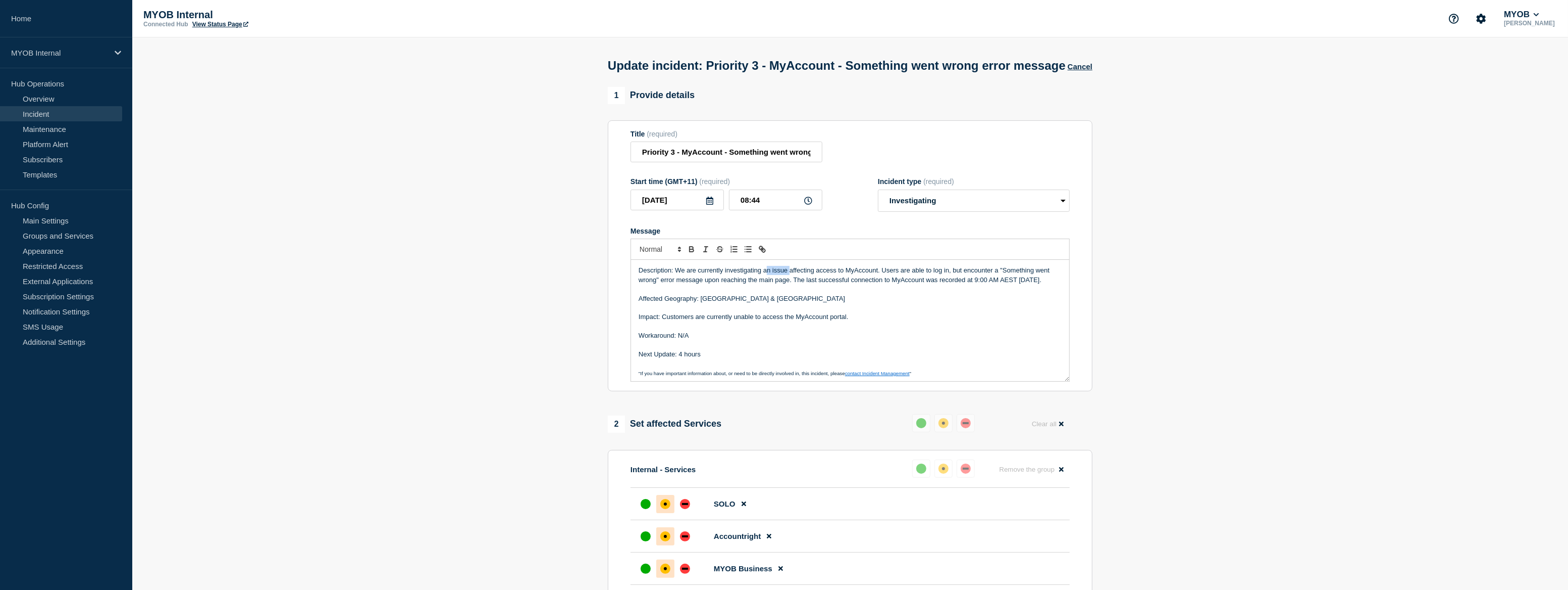
drag, startPoint x: 789, startPoint y: 290, endPoint x: 767, endPoint y: 289, distance: 22.0
click at [767, 284] on p "Description: We are currently investigating an issue affecting access to MyAcco…" at bounding box center [850, 275] width 423 height 18
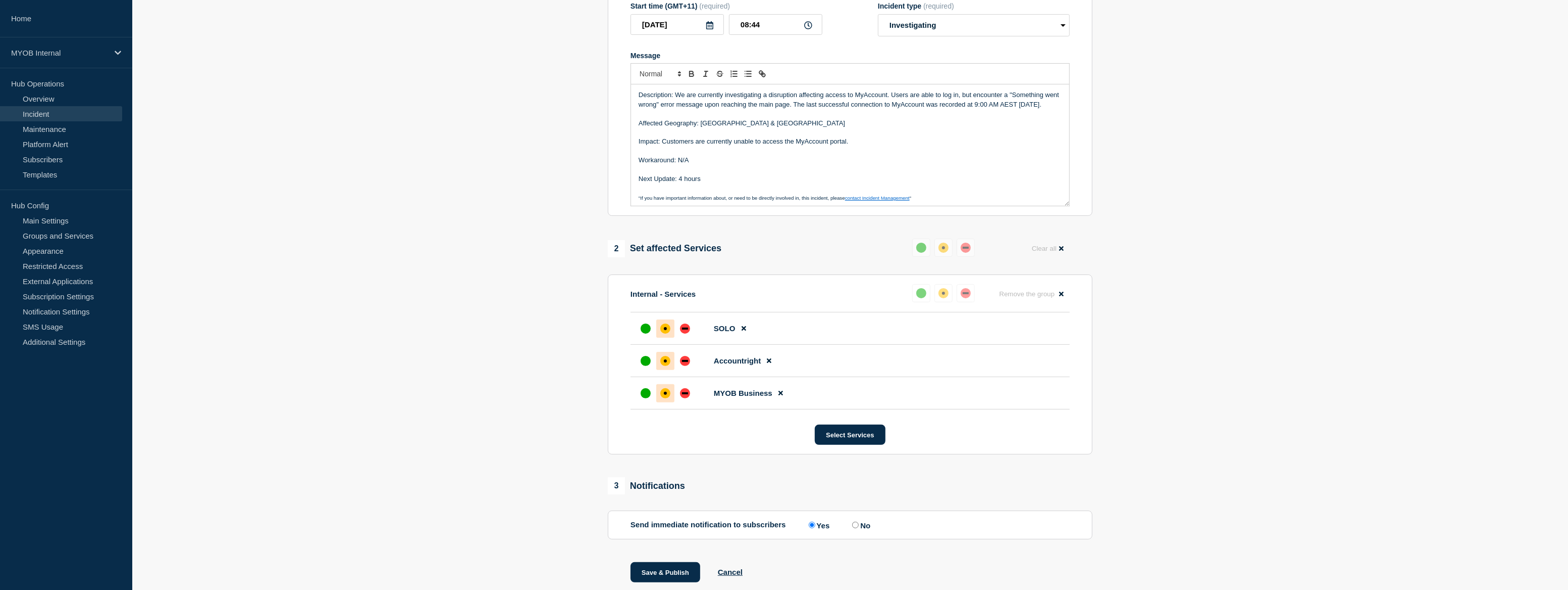
scroll to position [227, 0]
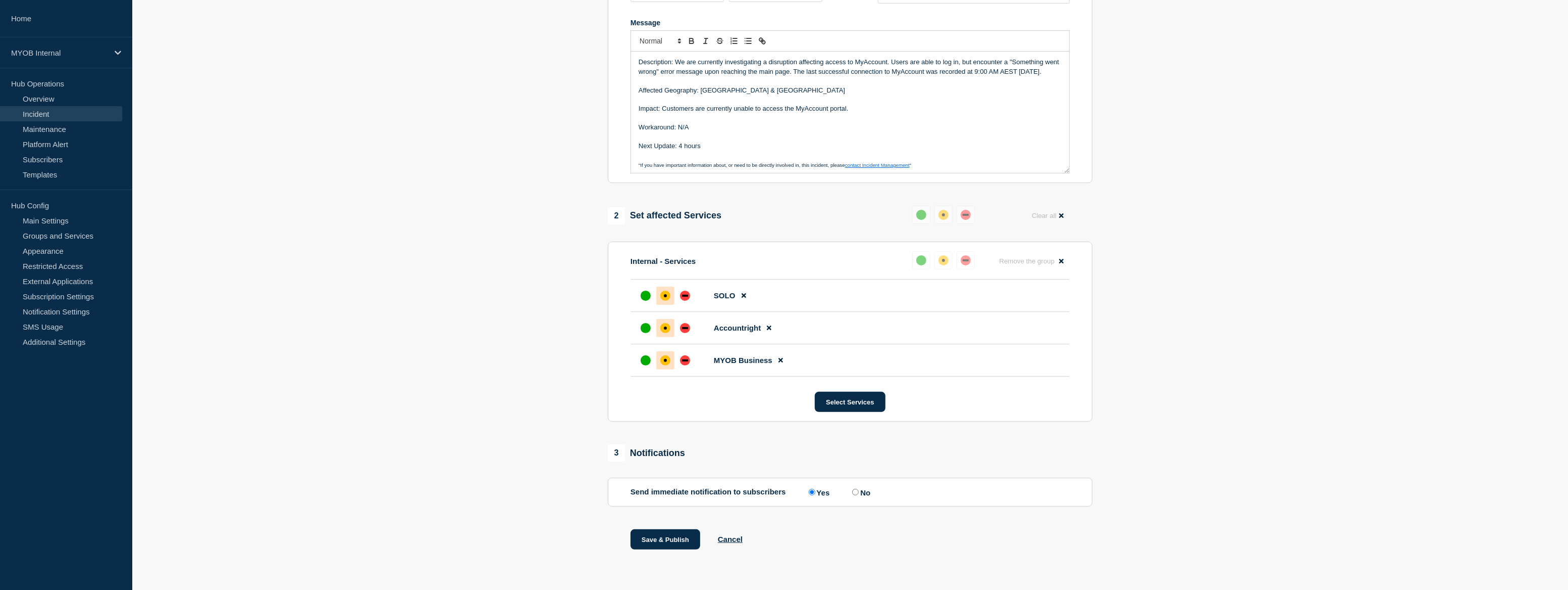
click at [859, 491] on input "No" at bounding box center [855, 491] width 6 height 6
radio input "true"
radio input "false"
click at [671, 541] on button "Save & Publish" at bounding box center [666, 539] width 70 height 20
